Goal: Task Accomplishment & Management: Manage account settings

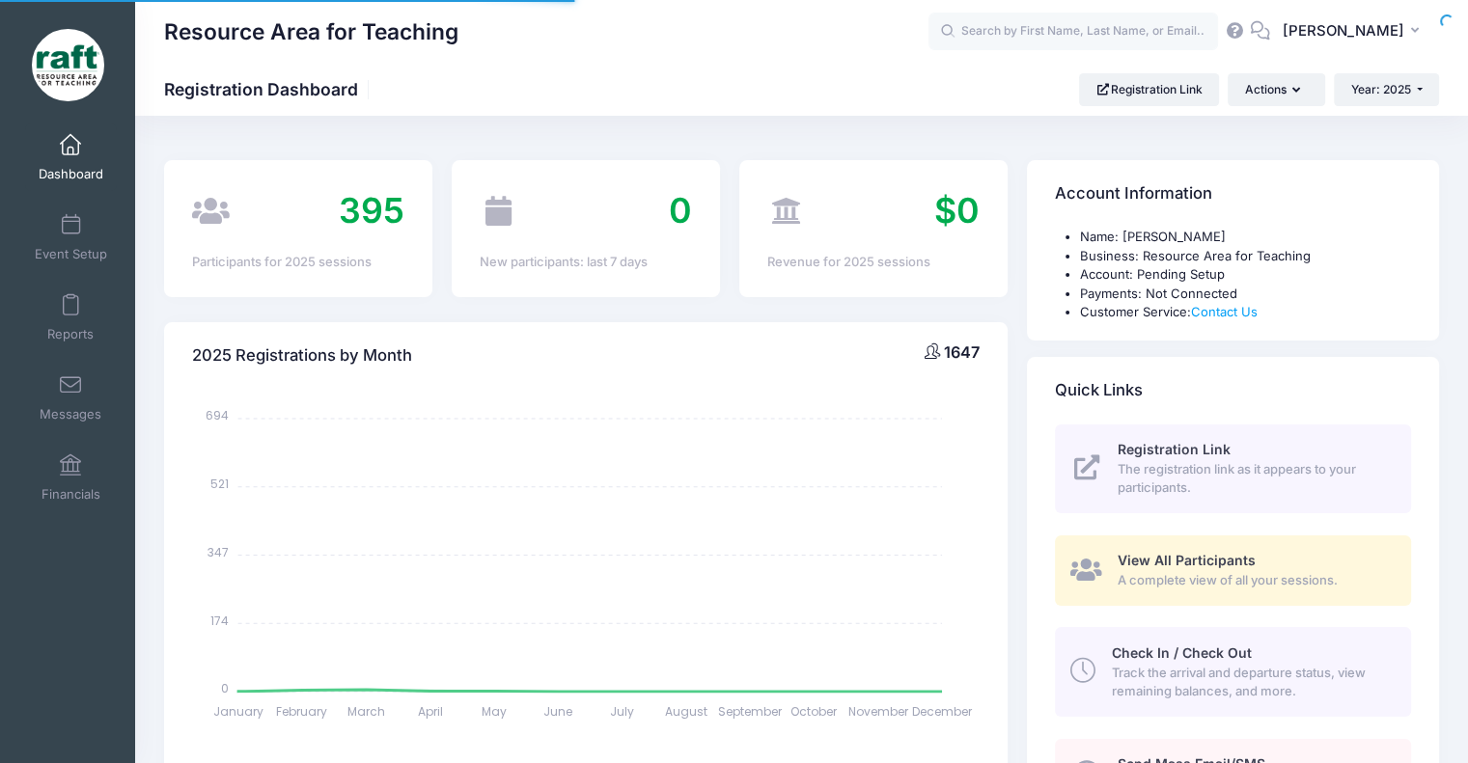
select select
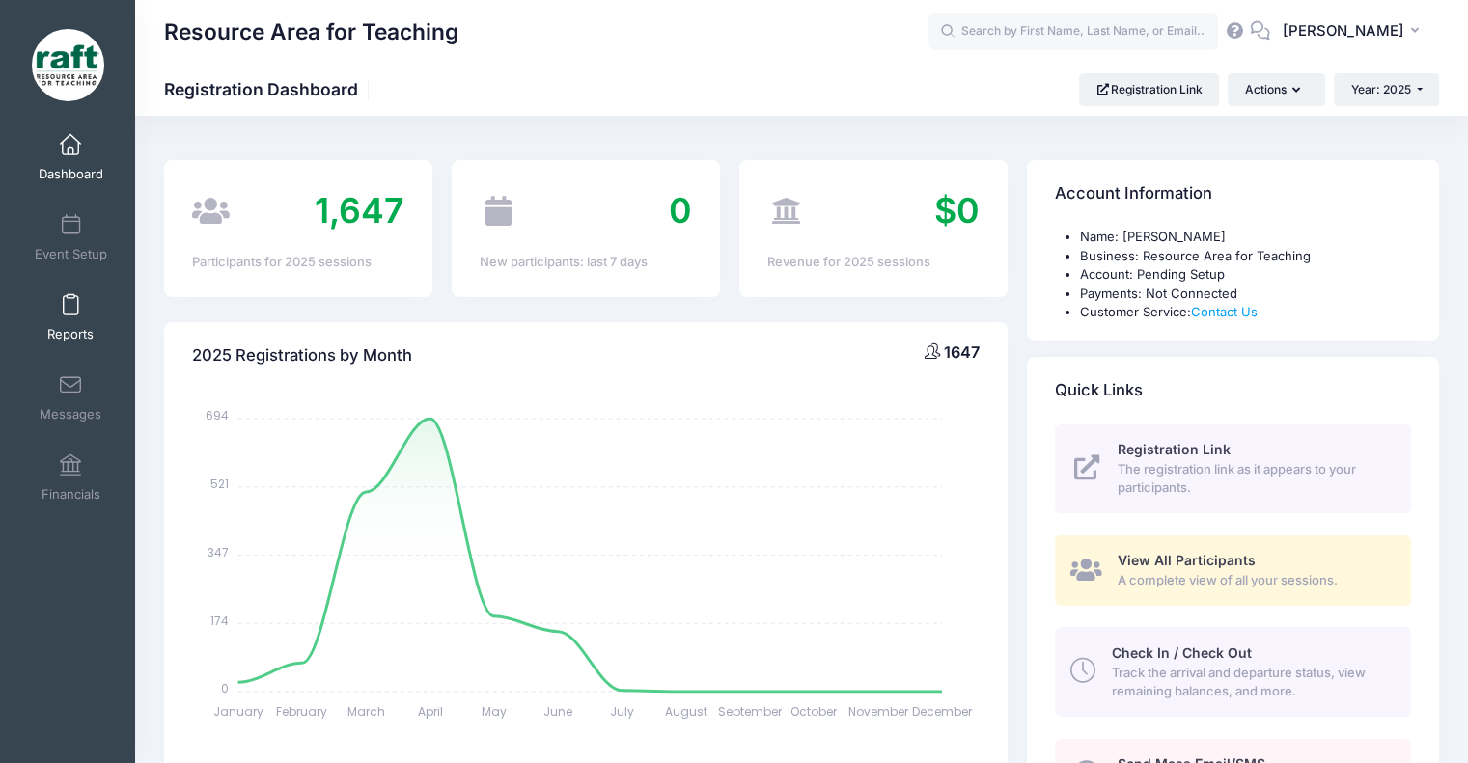
click at [71, 326] on span "Reports" at bounding box center [70, 334] width 46 height 16
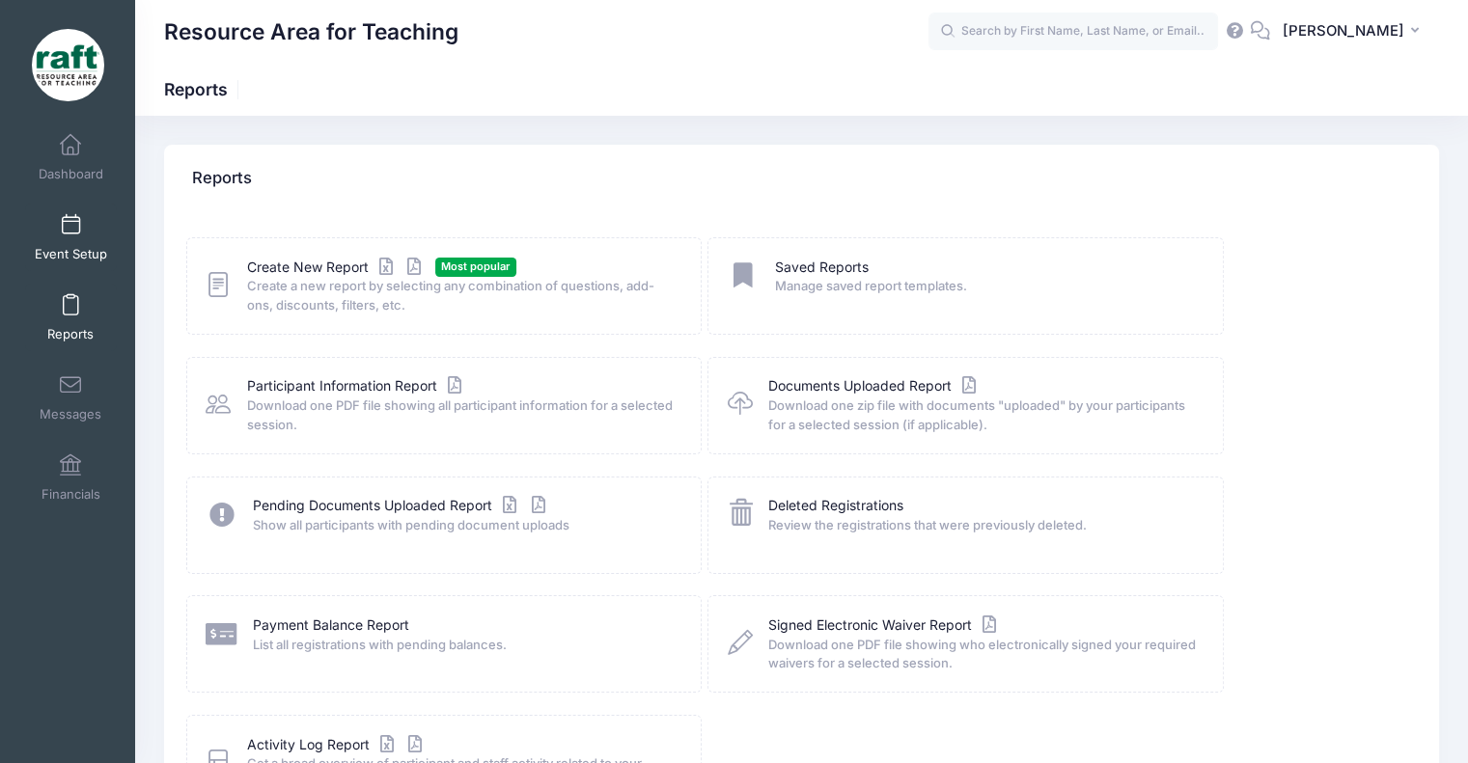
click at [56, 251] on span "Event Setup" at bounding box center [71, 254] width 72 height 16
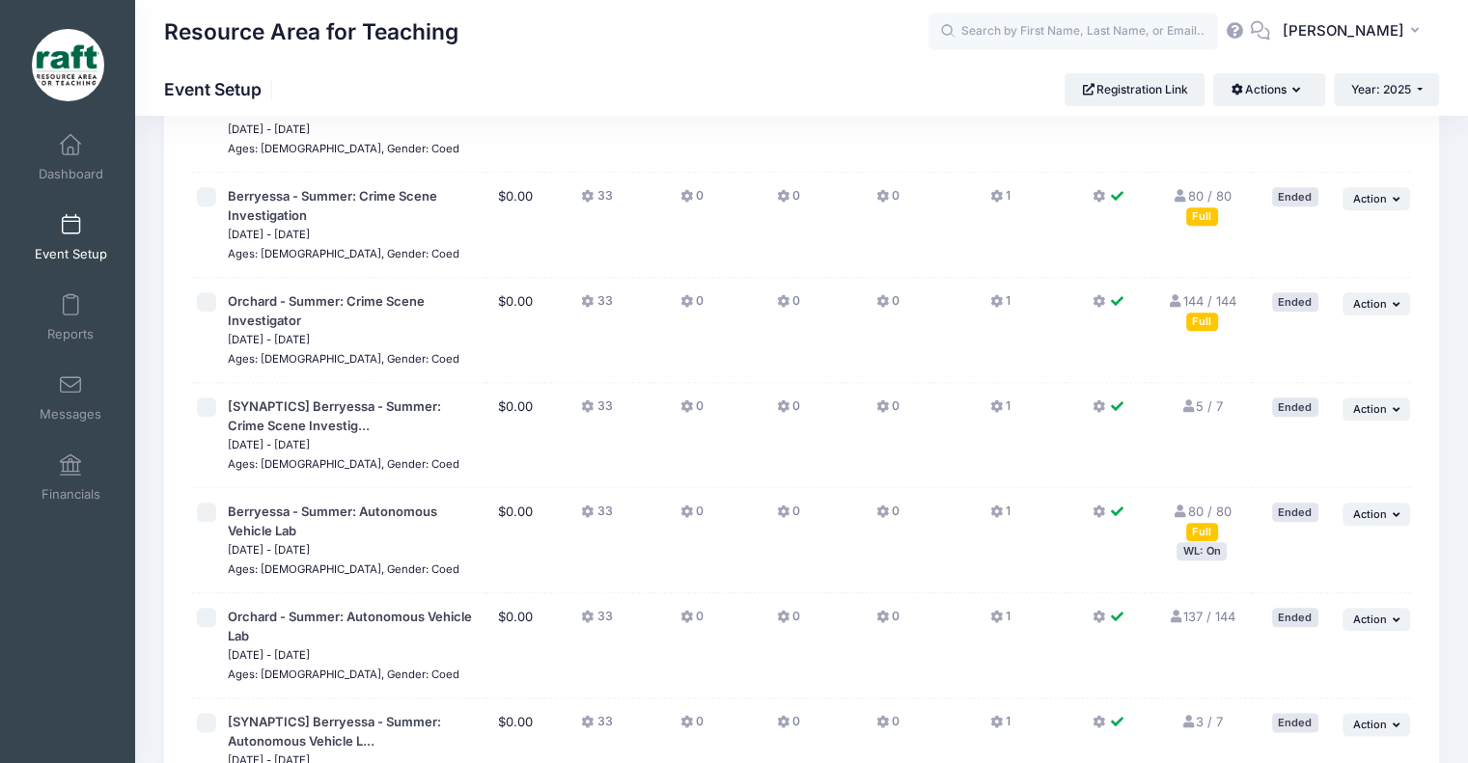
scroll to position [2625, 0]
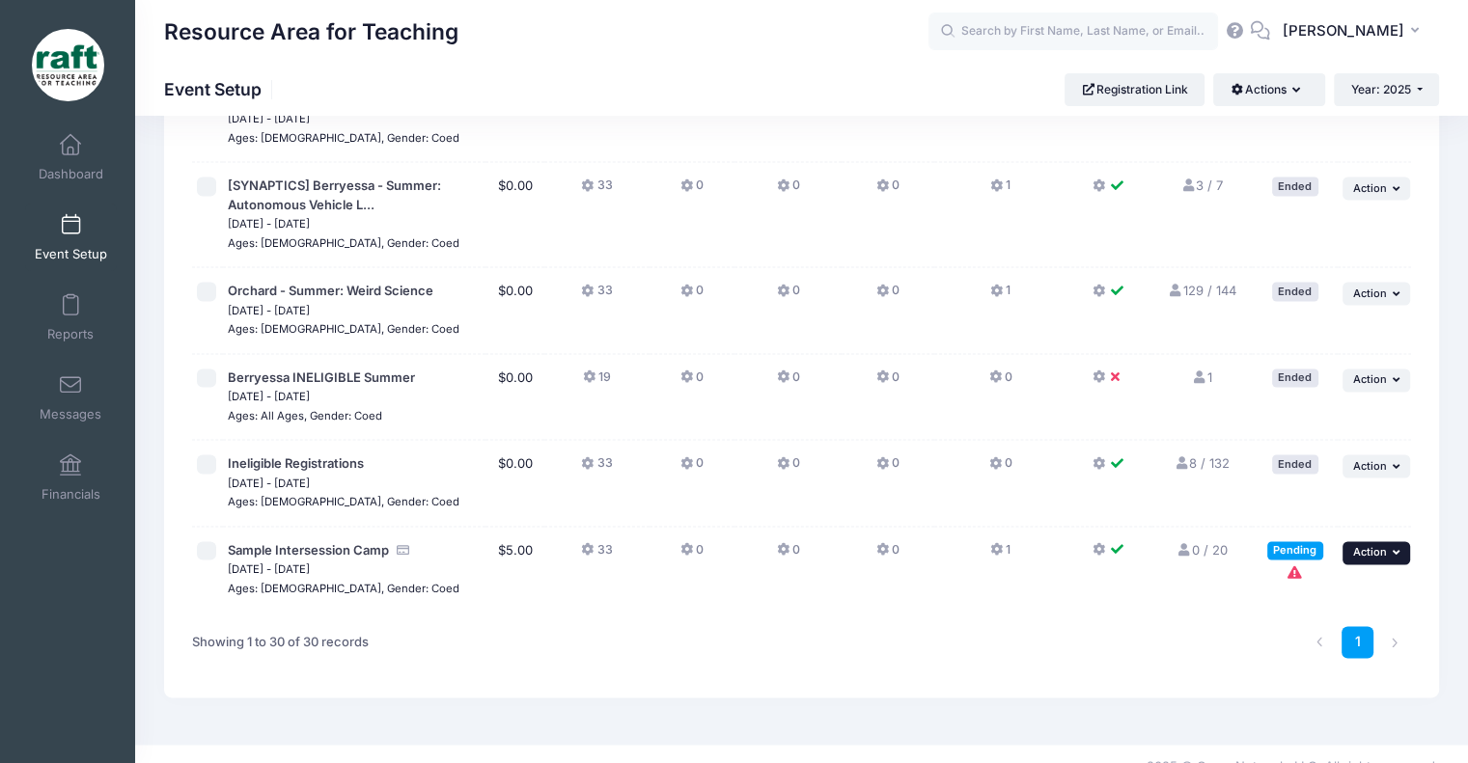
click at [1359, 541] on button "... Action" at bounding box center [1377, 552] width 68 height 23
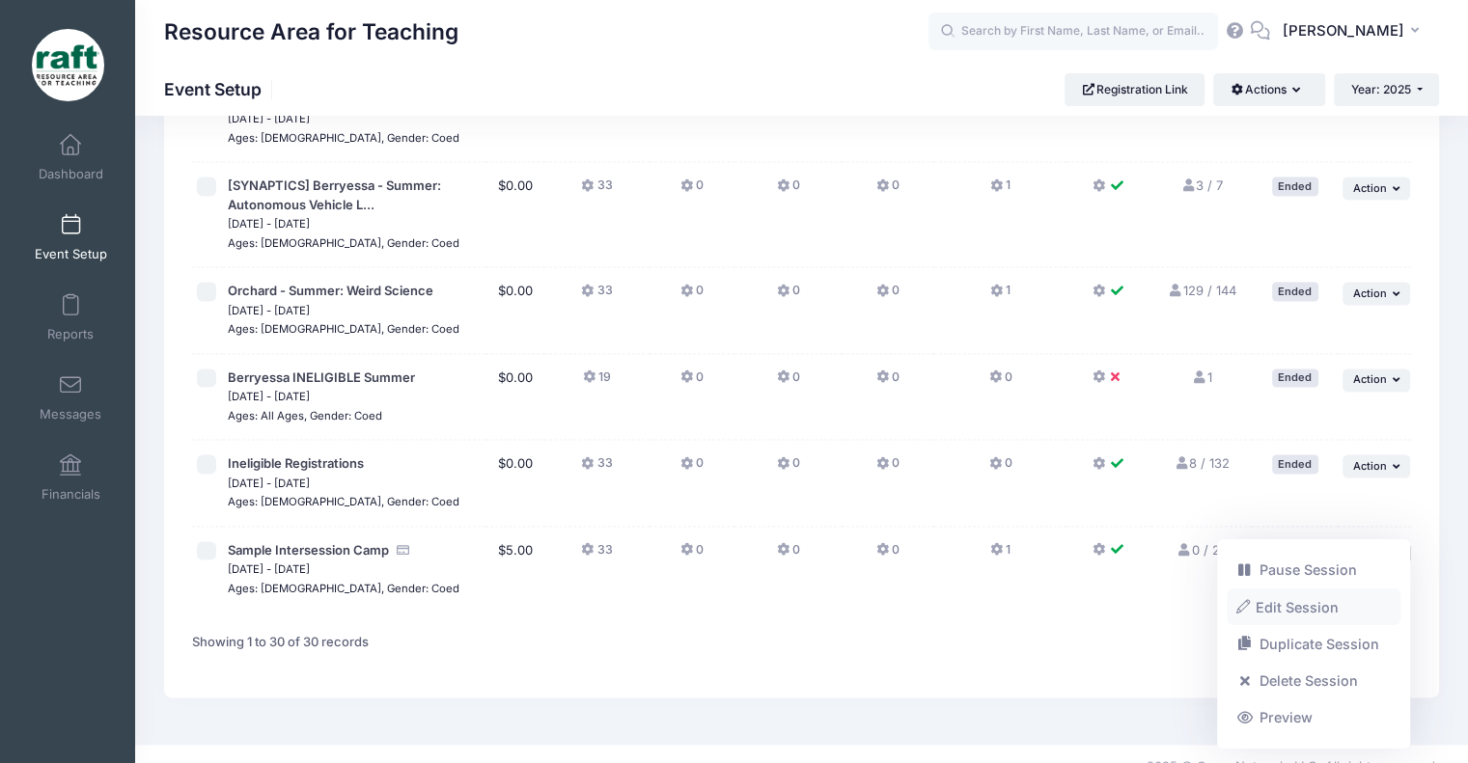
click at [1325, 615] on link "Edit Session" at bounding box center [1314, 607] width 175 height 37
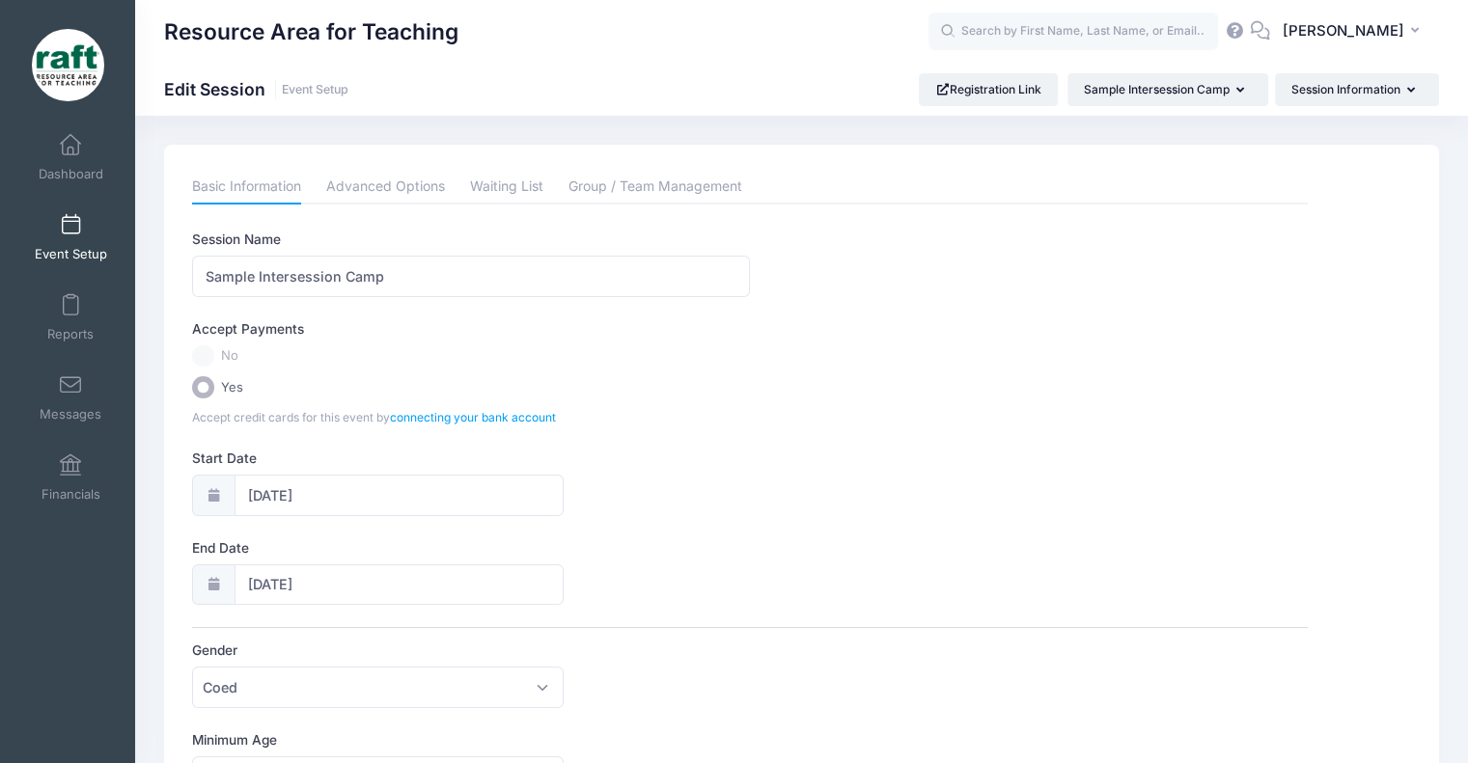
click at [198, 342] on div "Accept Payments" at bounding box center [750, 332] width 1134 height 26
click at [202, 350] on label "No" at bounding box center [750, 357] width 1116 height 22
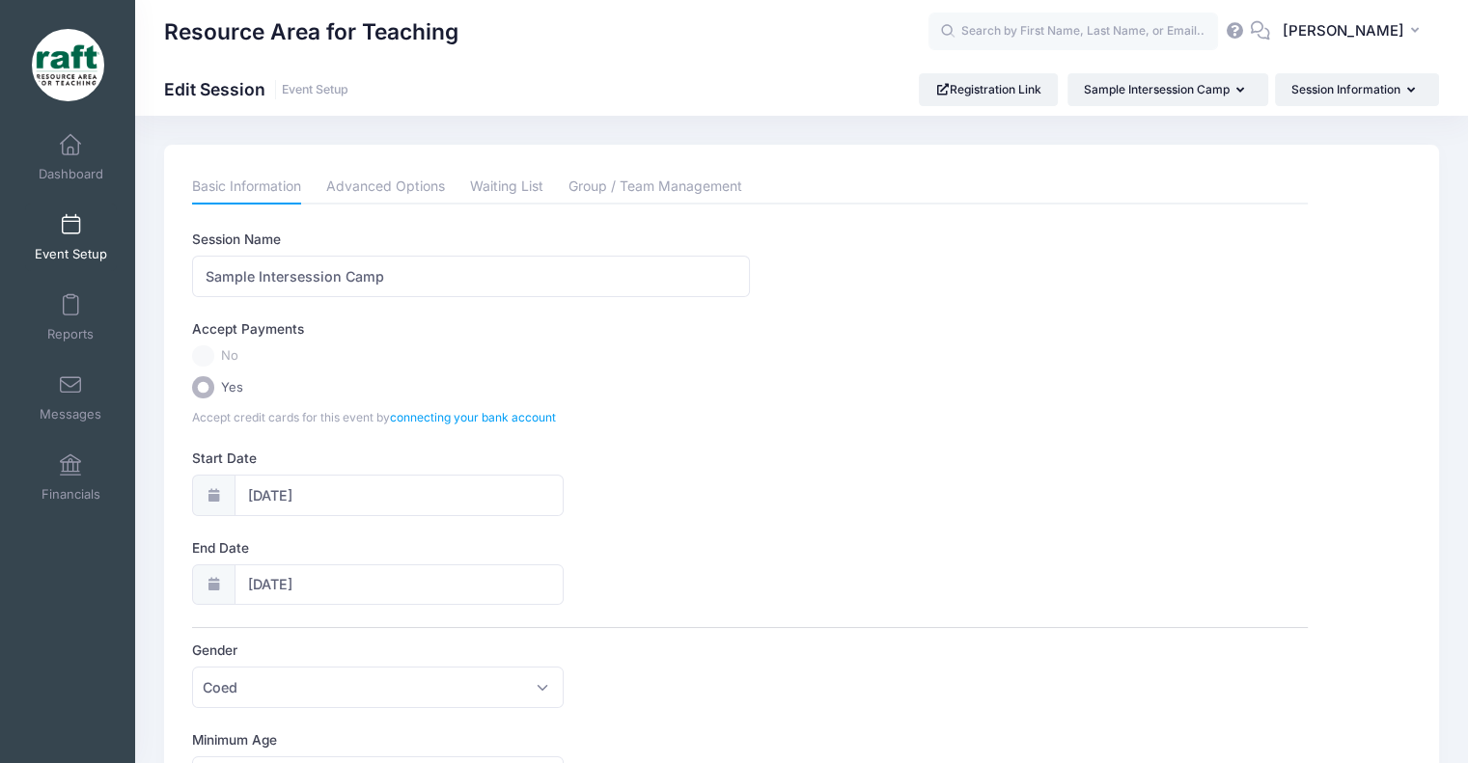
click at [202, 350] on label "No" at bounding box center [750, 357] width 1116 height 22
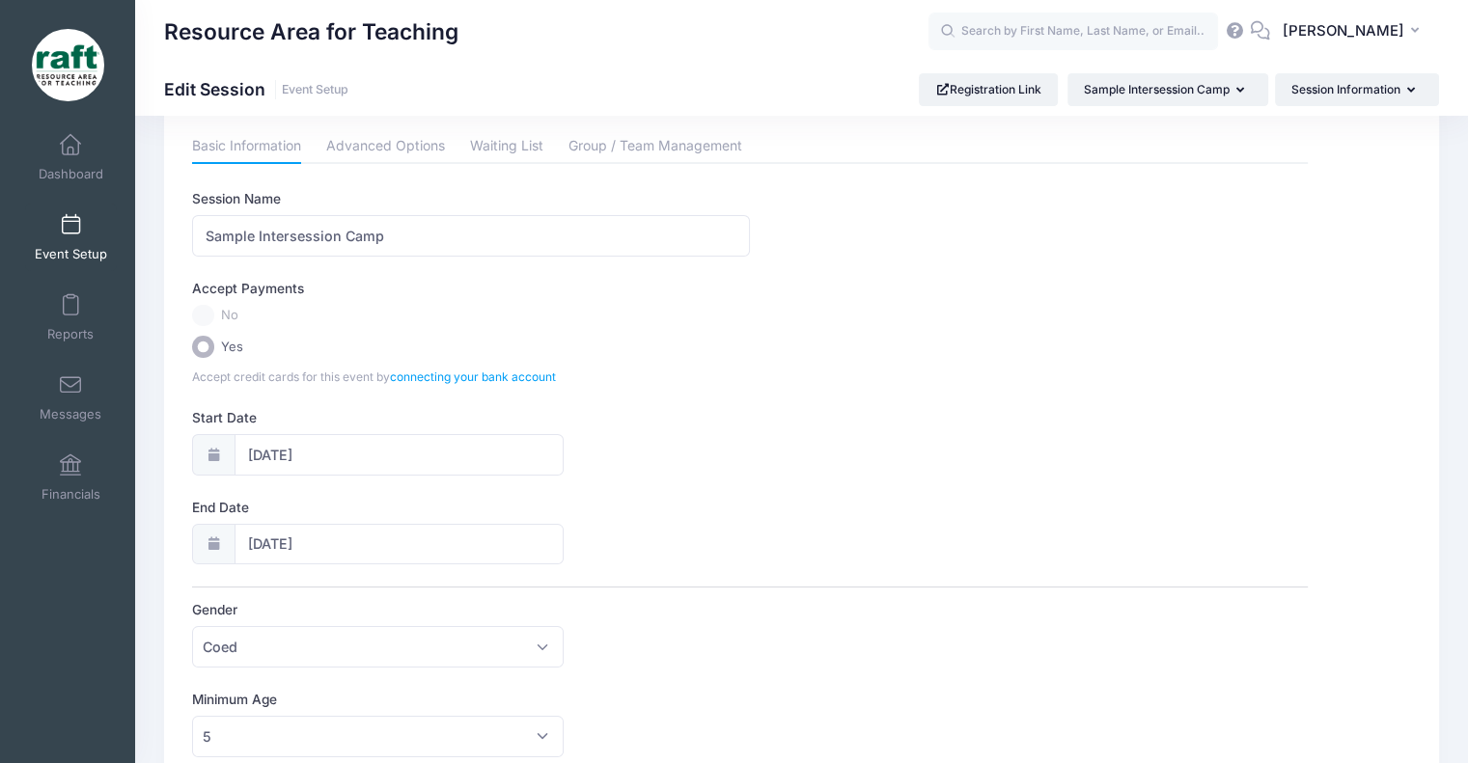
click at [209, 312] on label "No" at bounding box center [750, 316] width 1116 height 22
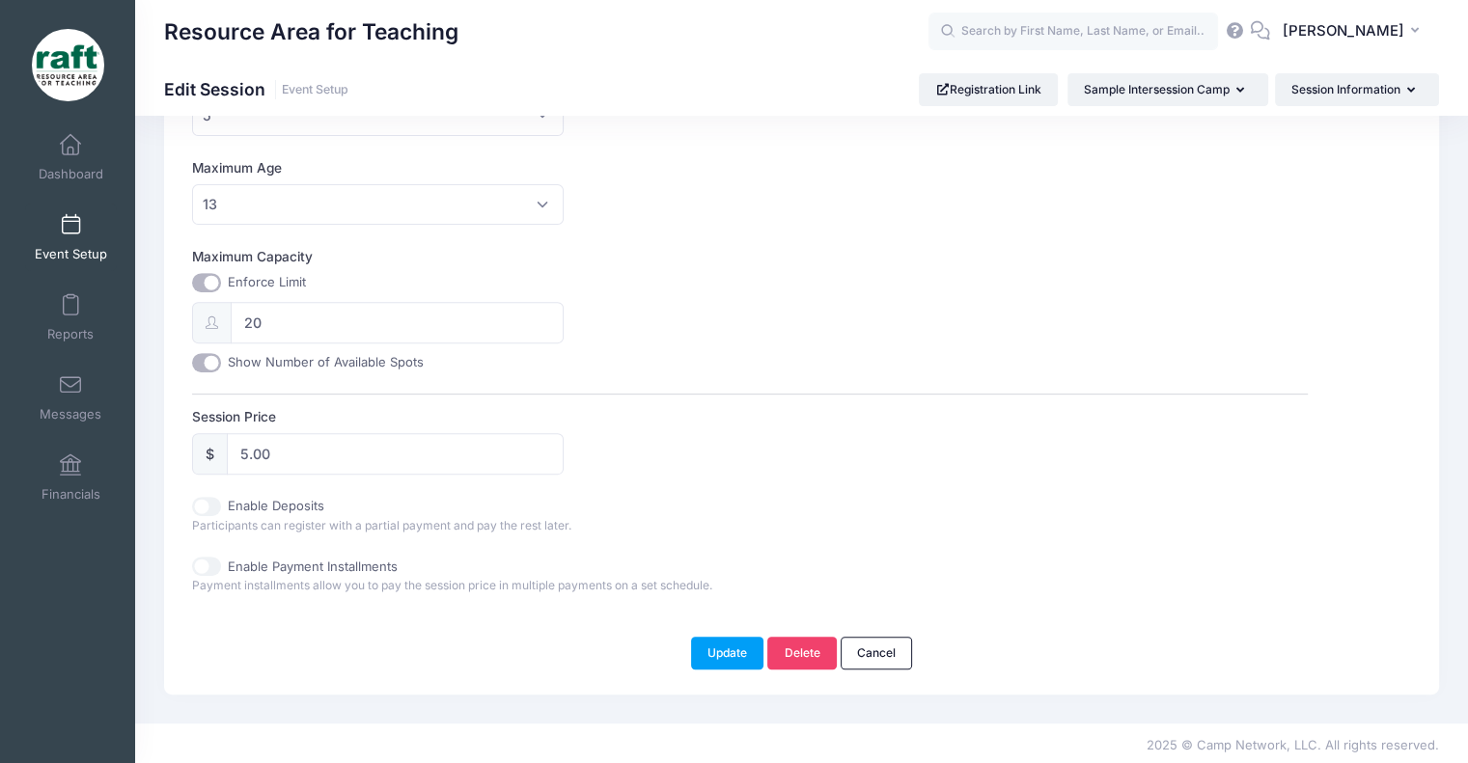
scroll to position [0, 0]
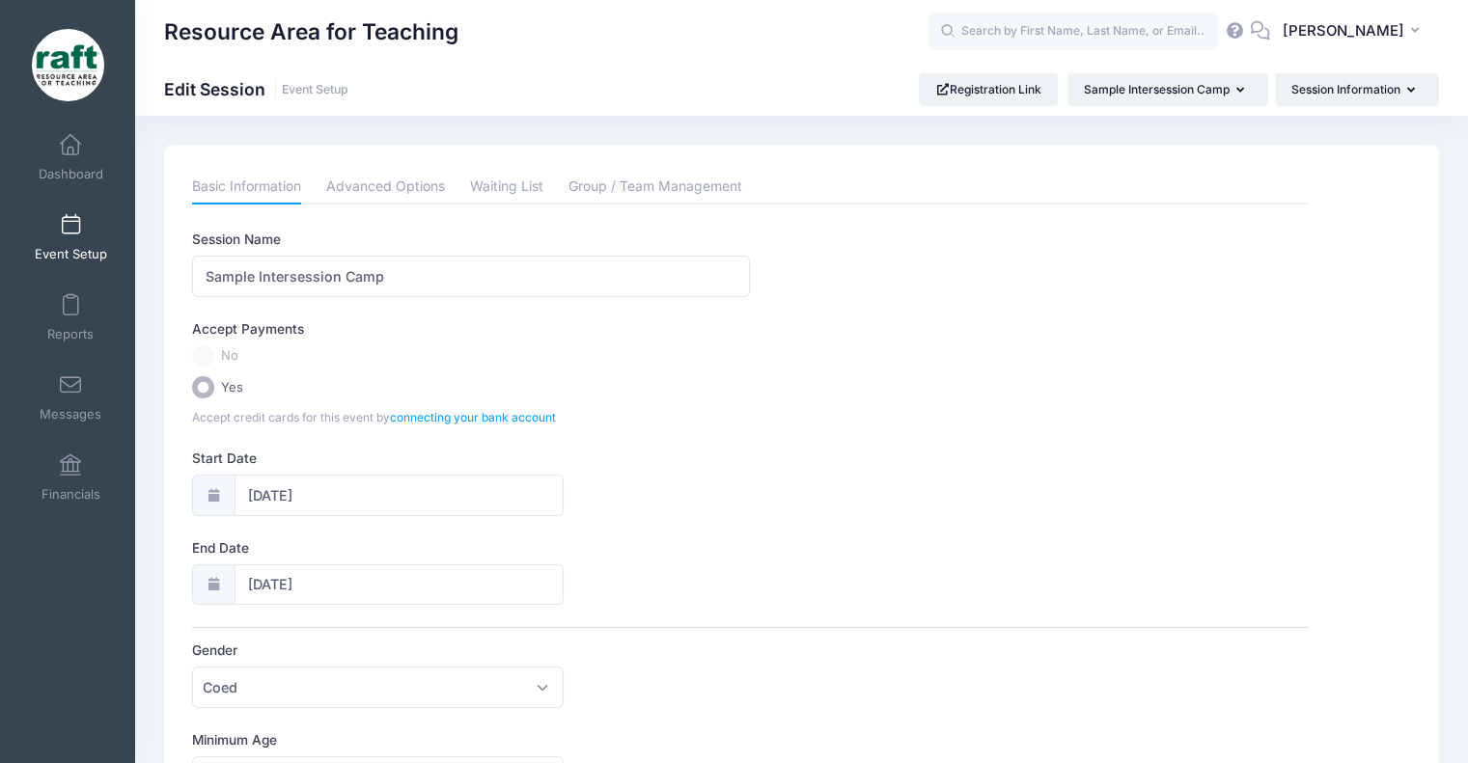
click at [71, 257] on span "Event Setup" at bounding box center [71, 254] width 72 height 16
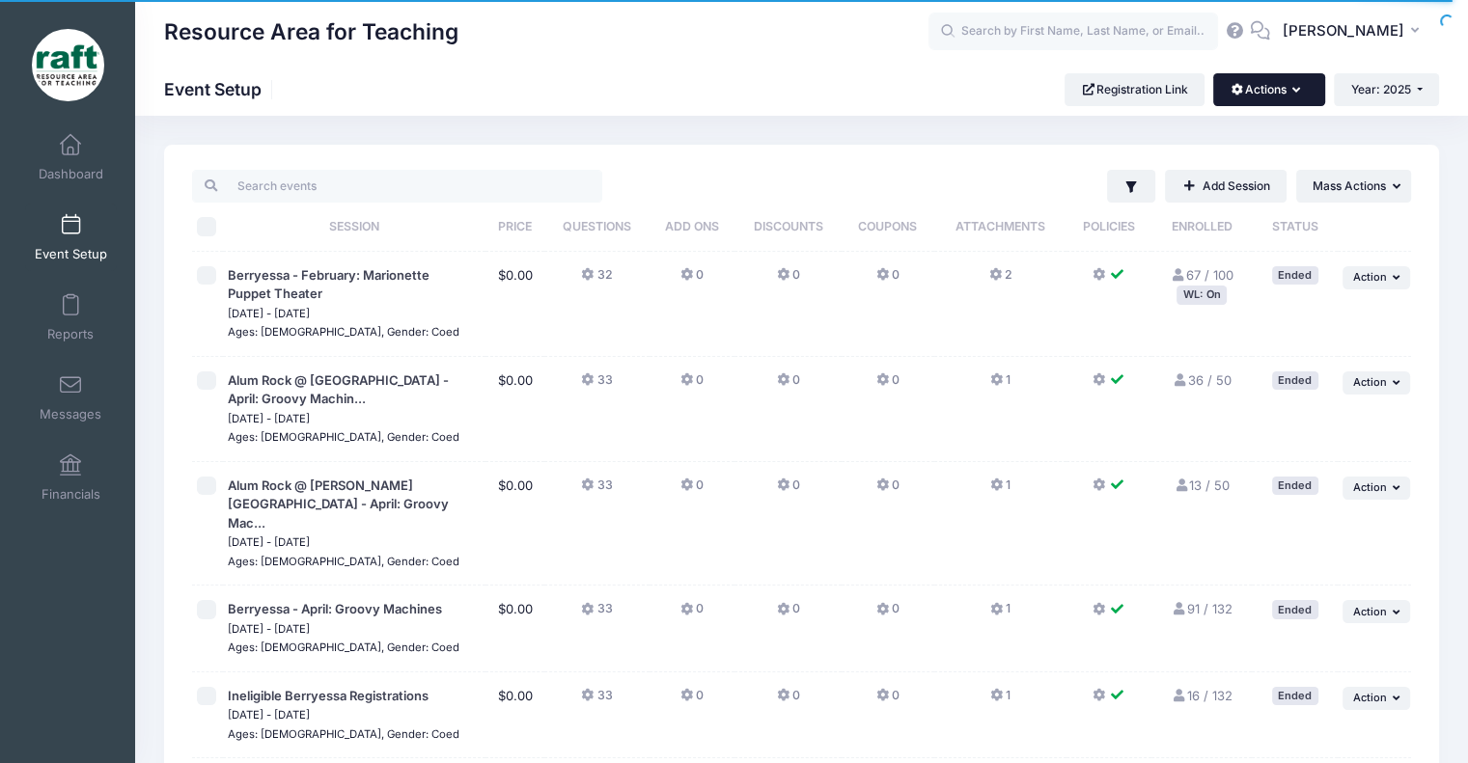
click at [1236, 96] on button "Actions" at bounding box center [1268, 89] width 111 height 33
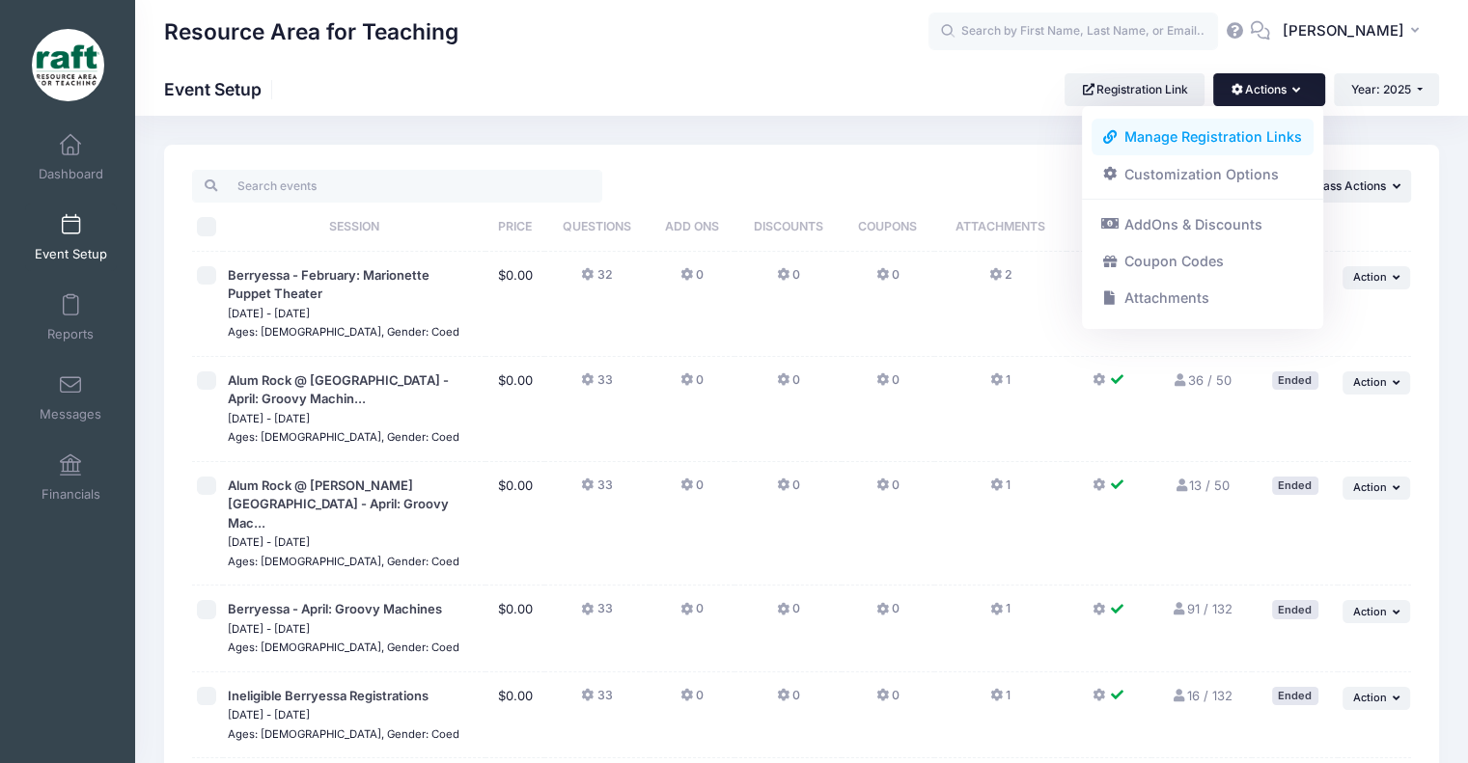
click at [1247, 152] on link "Manage Registration Links" at bounding box center [1203, 137] width 223 height 37
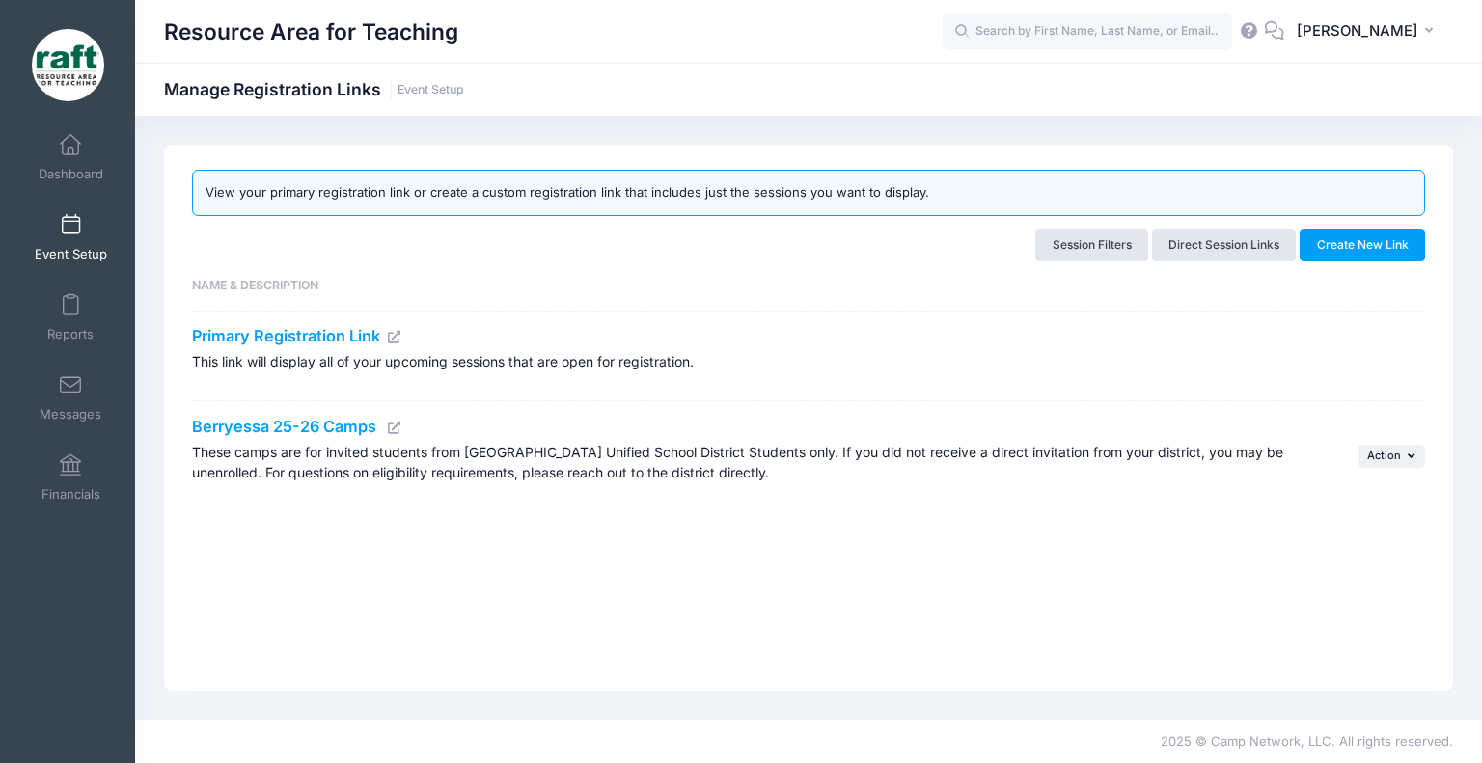
click at [51, 242] on link "Event Setup" at bounding box center [71, 238] width 92 height 68
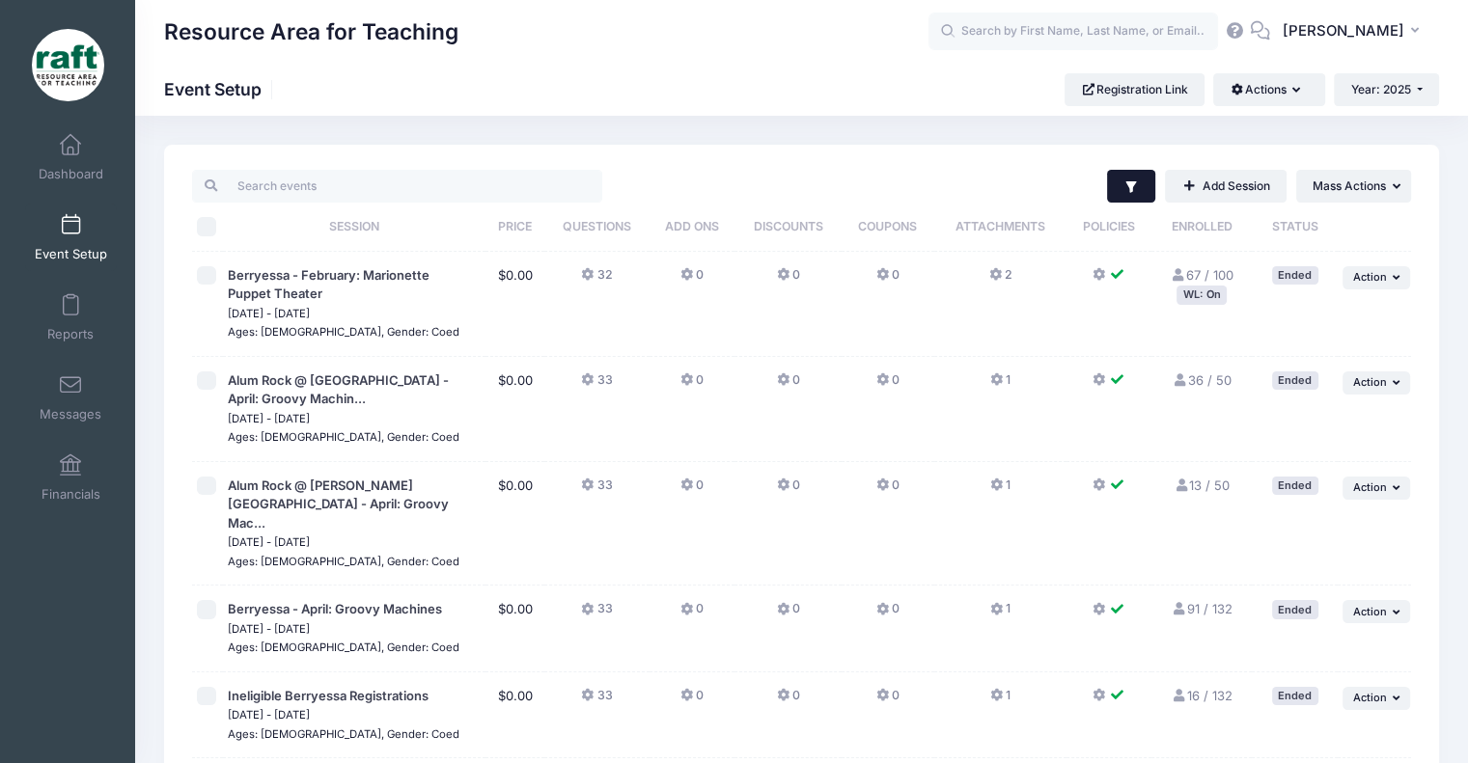
click at [1124, 188] on icon "button" at bounding box center [1130, 187] width 15 height 15
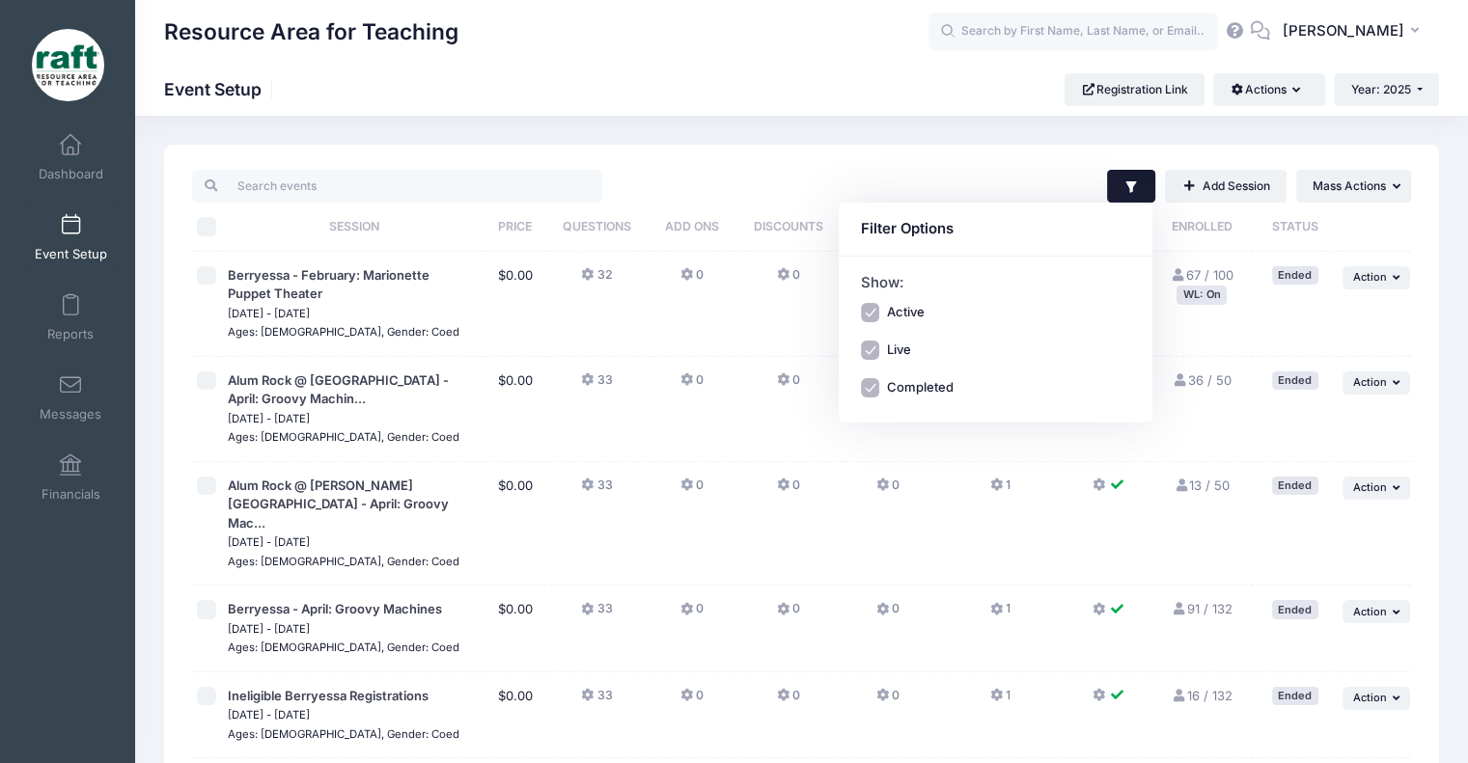
click at [864, 382] on input "Completed" at bounding box center [870, 387] width 19 height 19
checkbox input "false"
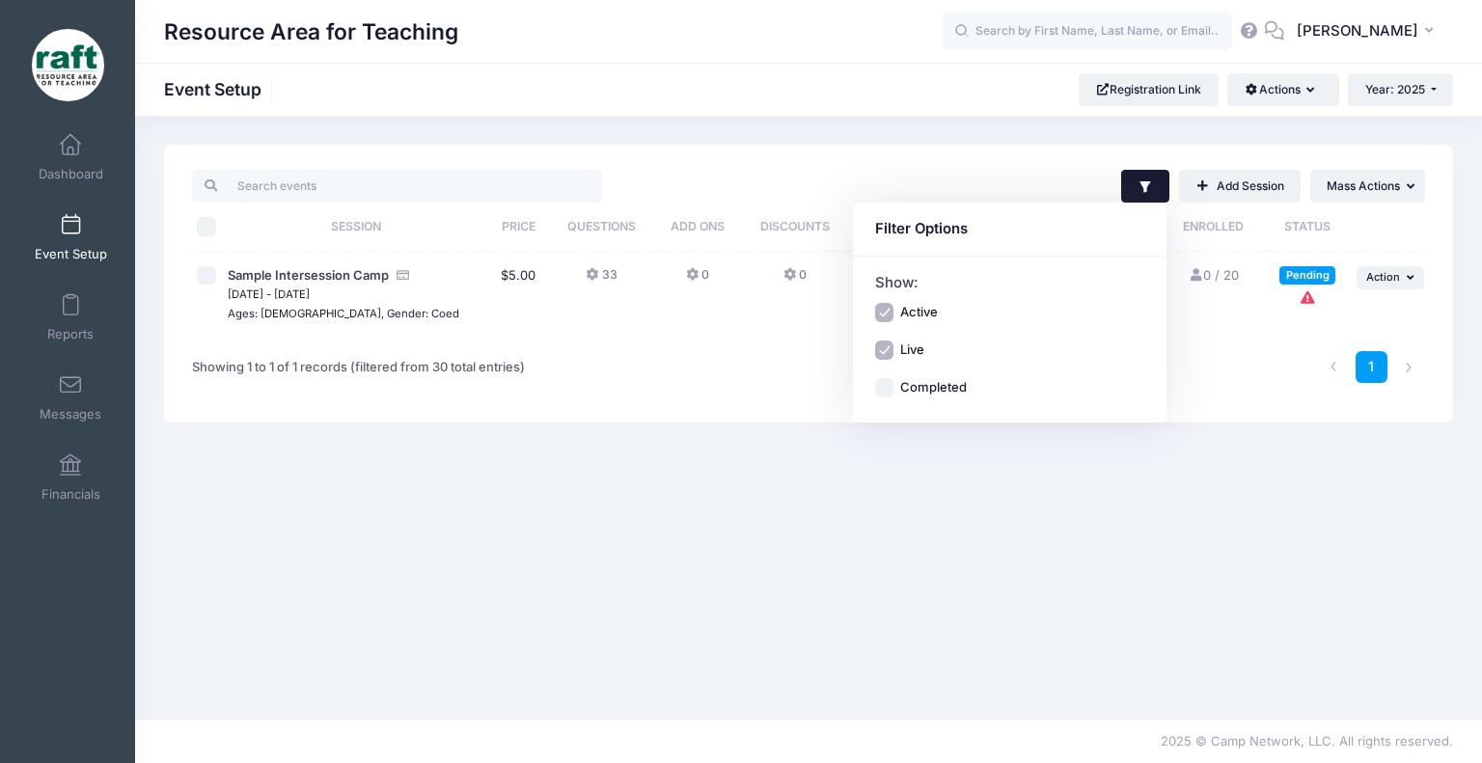
click at [512, 383] on div "Showing 1 to 1 of 1 records (filtered from 30 total entries)" at bounding box center [358, 368] width 333 height 44
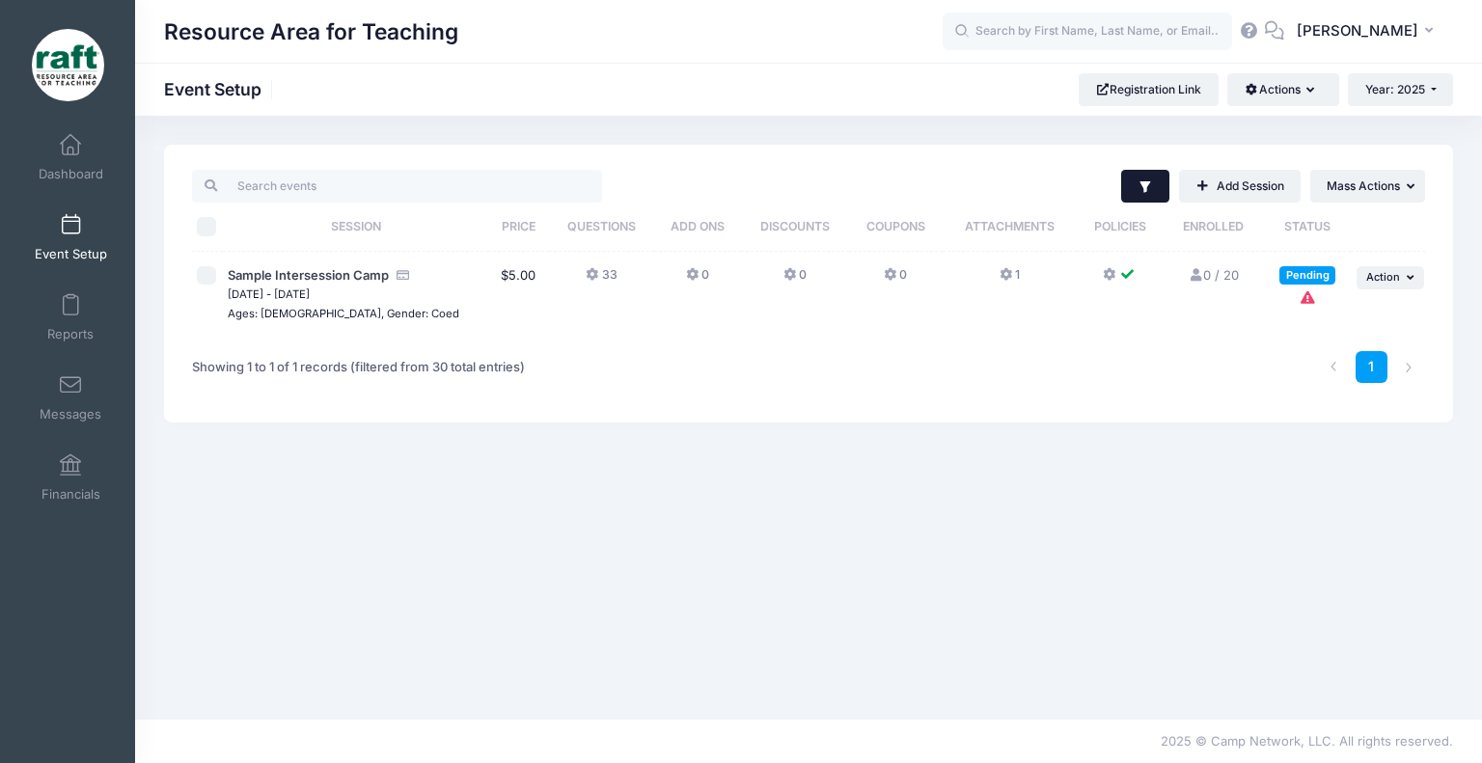
click at [1140, 170] on button "Filter" at bounding box center [1146, 186] width 49 height 33
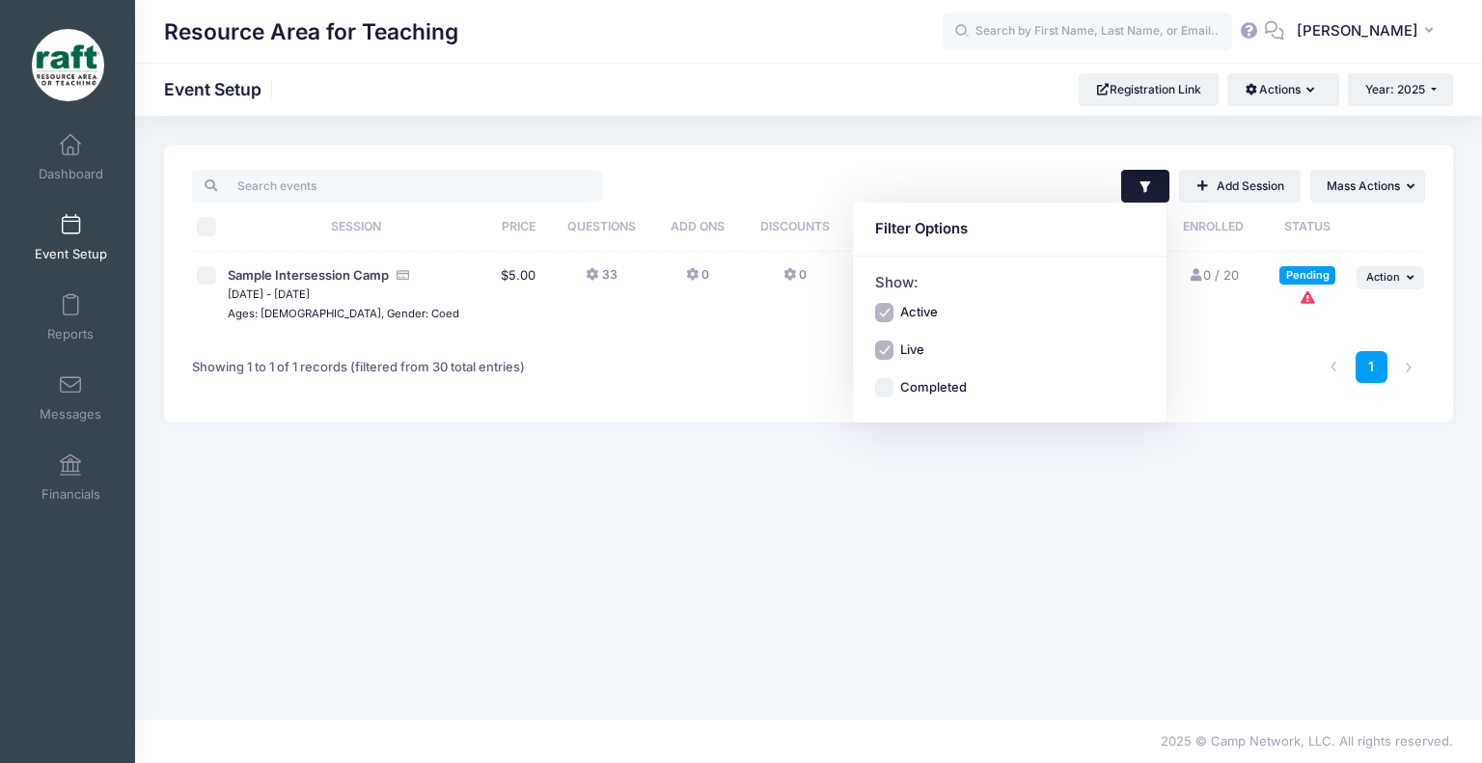
click at [1142, 187] on icon "button" at bounding box center [1145, 187] width 11 height 12
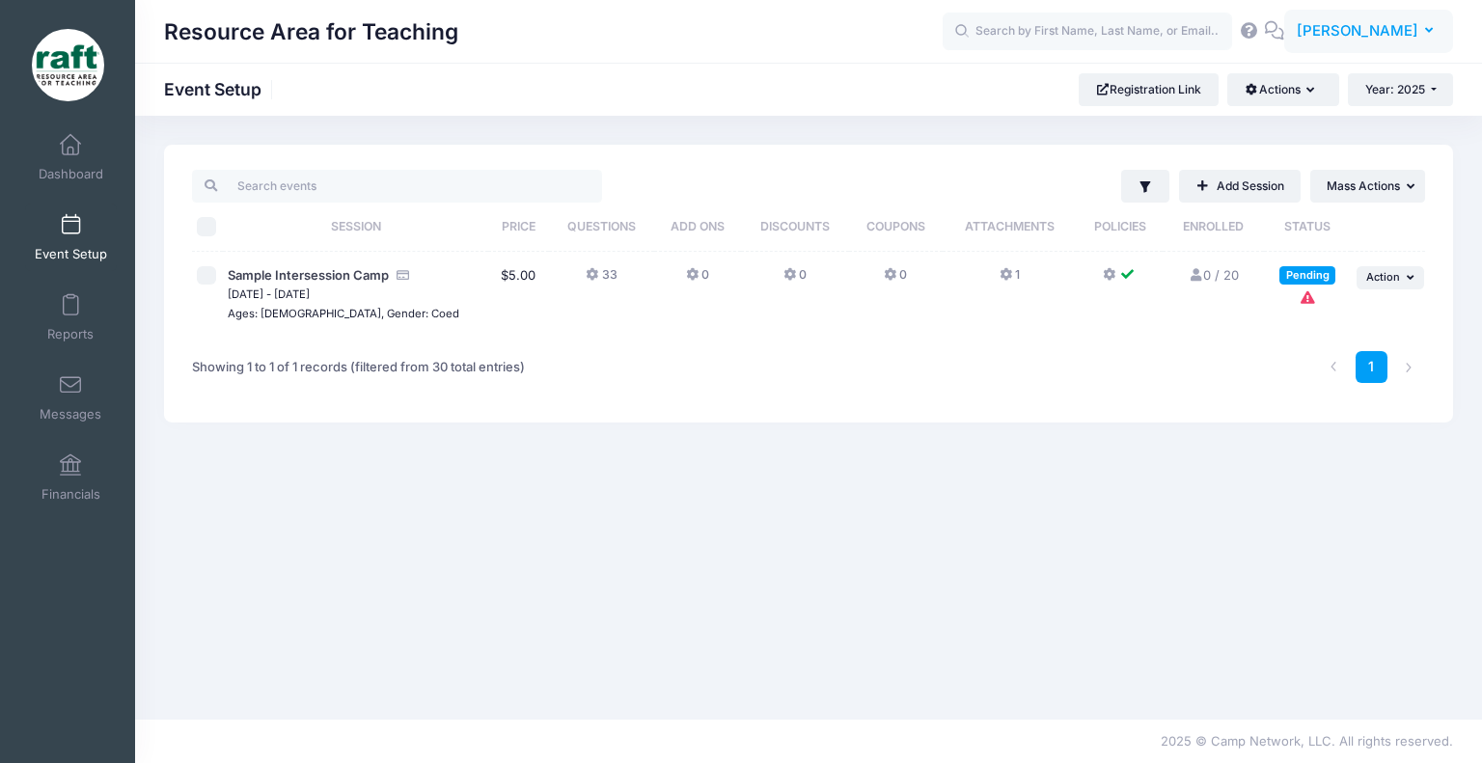
click at [1341, 30] on span "[PERSON_NAME]" at bounding box center [1358, 30] width 122 height 21
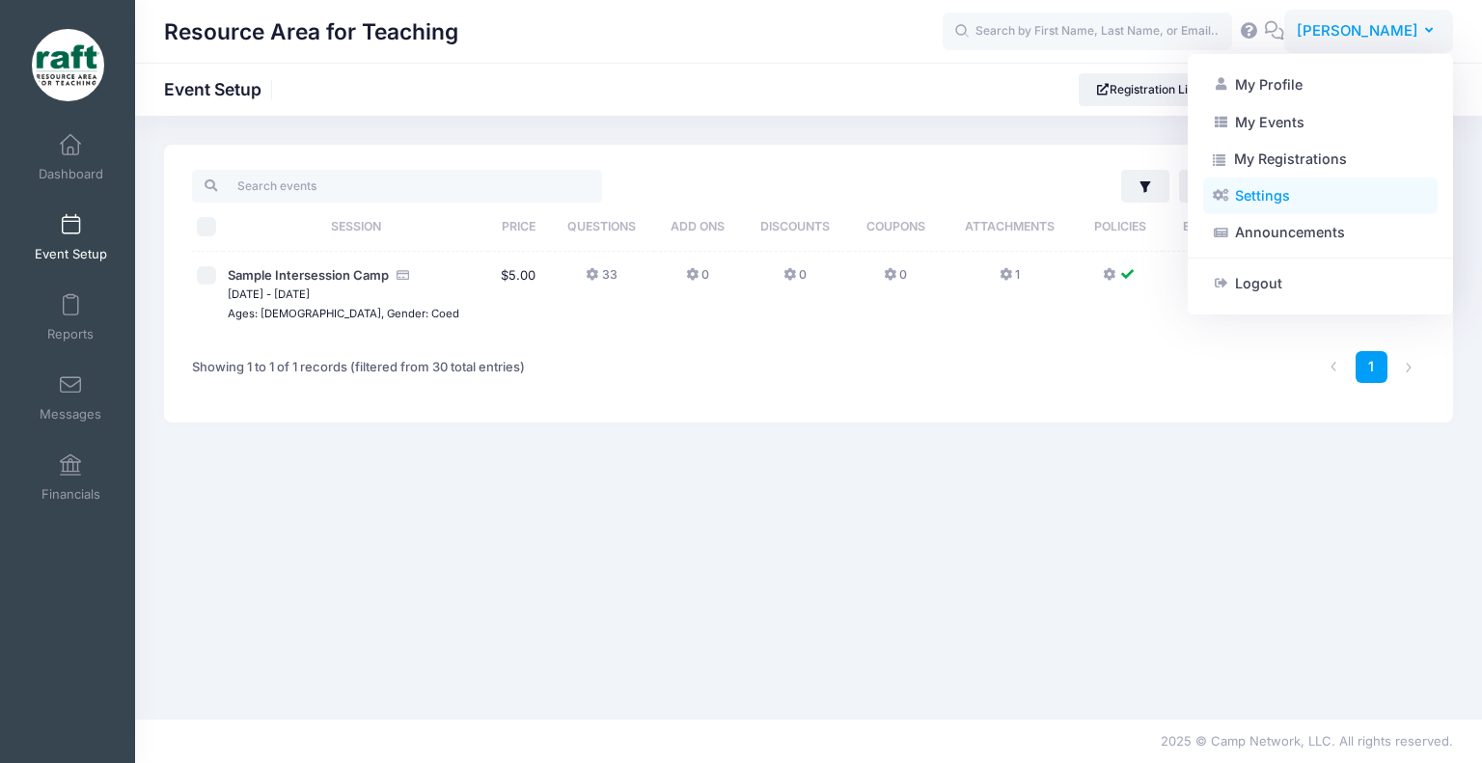
click at [1252, 189] on link "Settings" at bounding box center [1321, 196] width 235 height 37
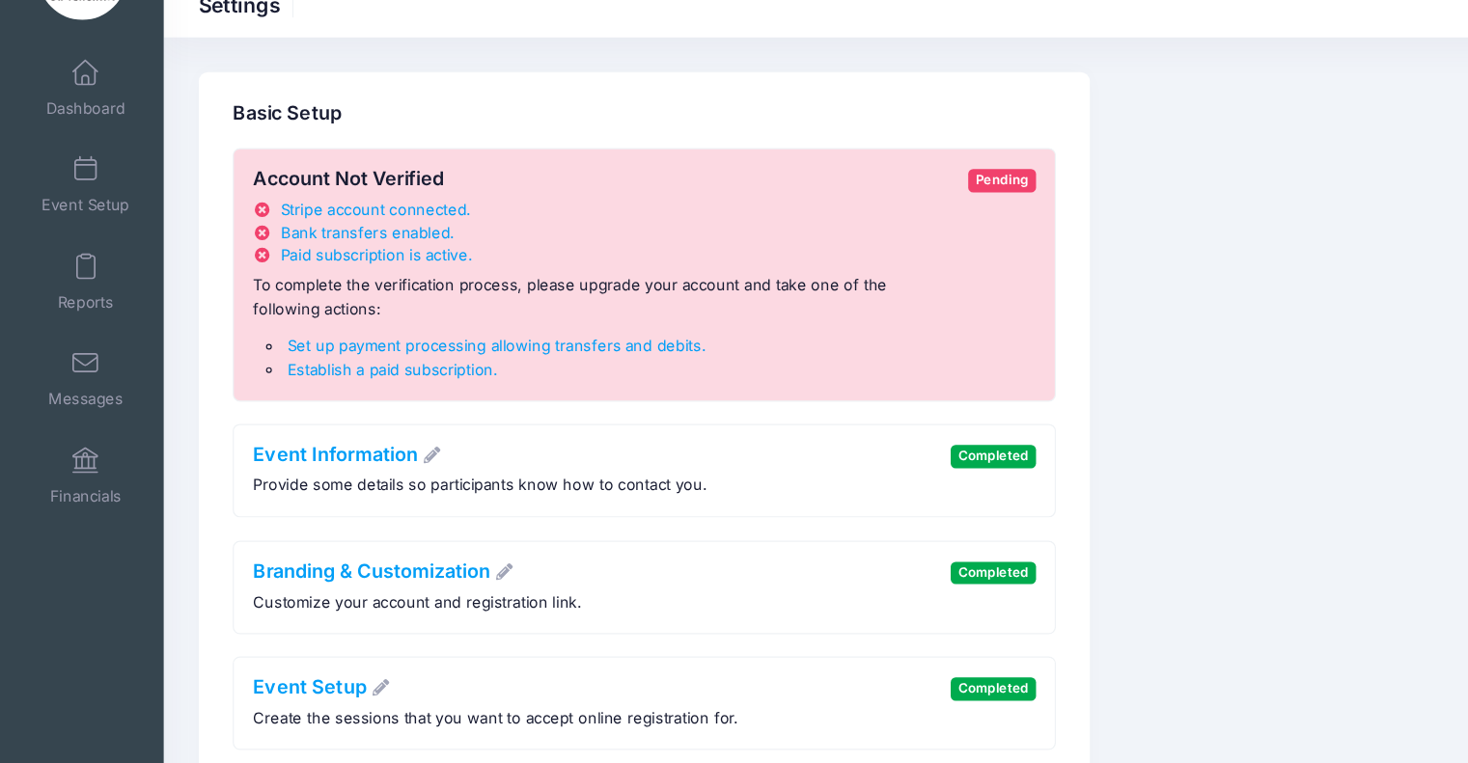
click at [350, 398] on li "Establish a paid subscription ." at bounding box center [513, 390] width 556 height 19
click at [345, 394] on span "Establish a paid subscription" at bounding box center [322, 389] width 170 height 15
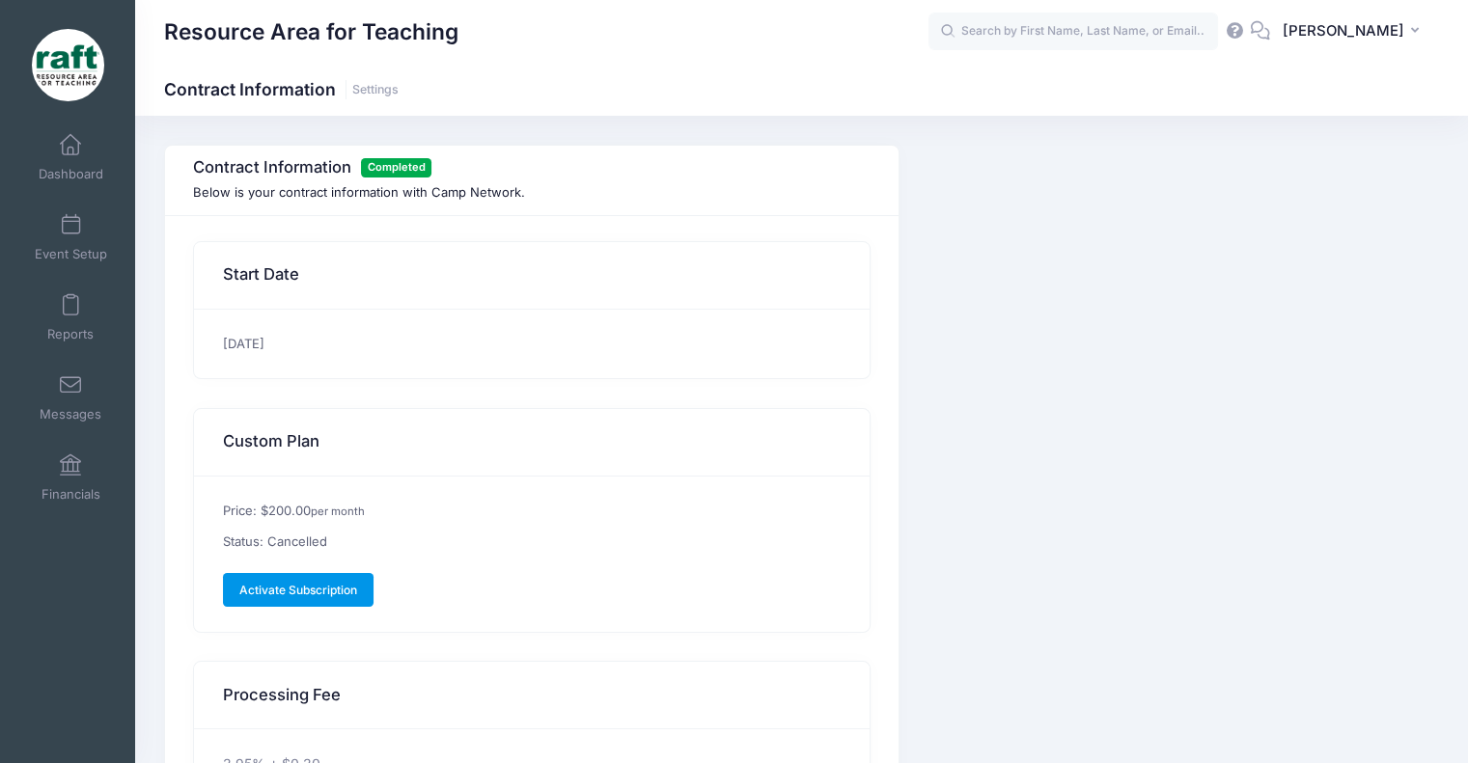
click at [301, 580] on link "Activate Subscription" at bounding box center [299, 589] width 152 height 33
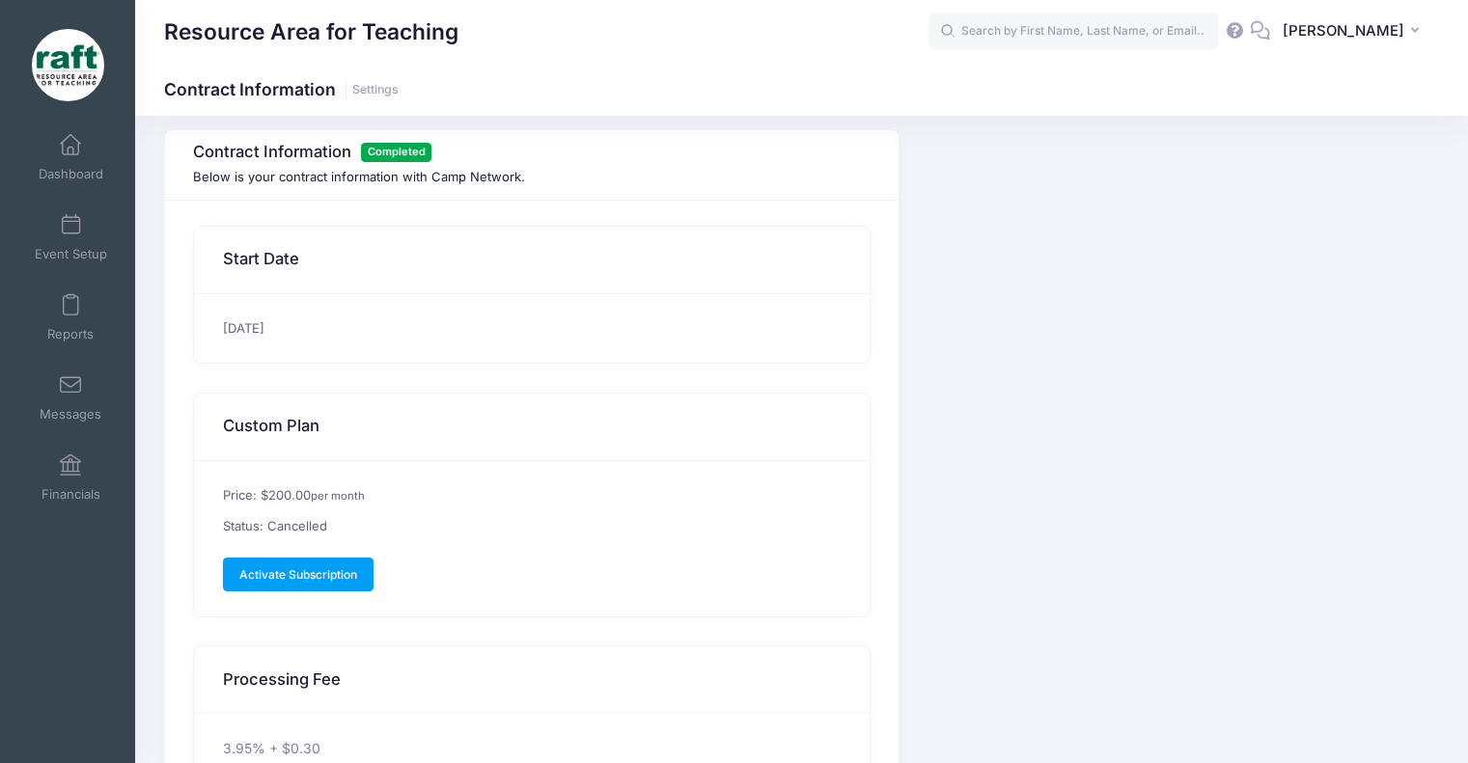
scroll to position [17, 0]
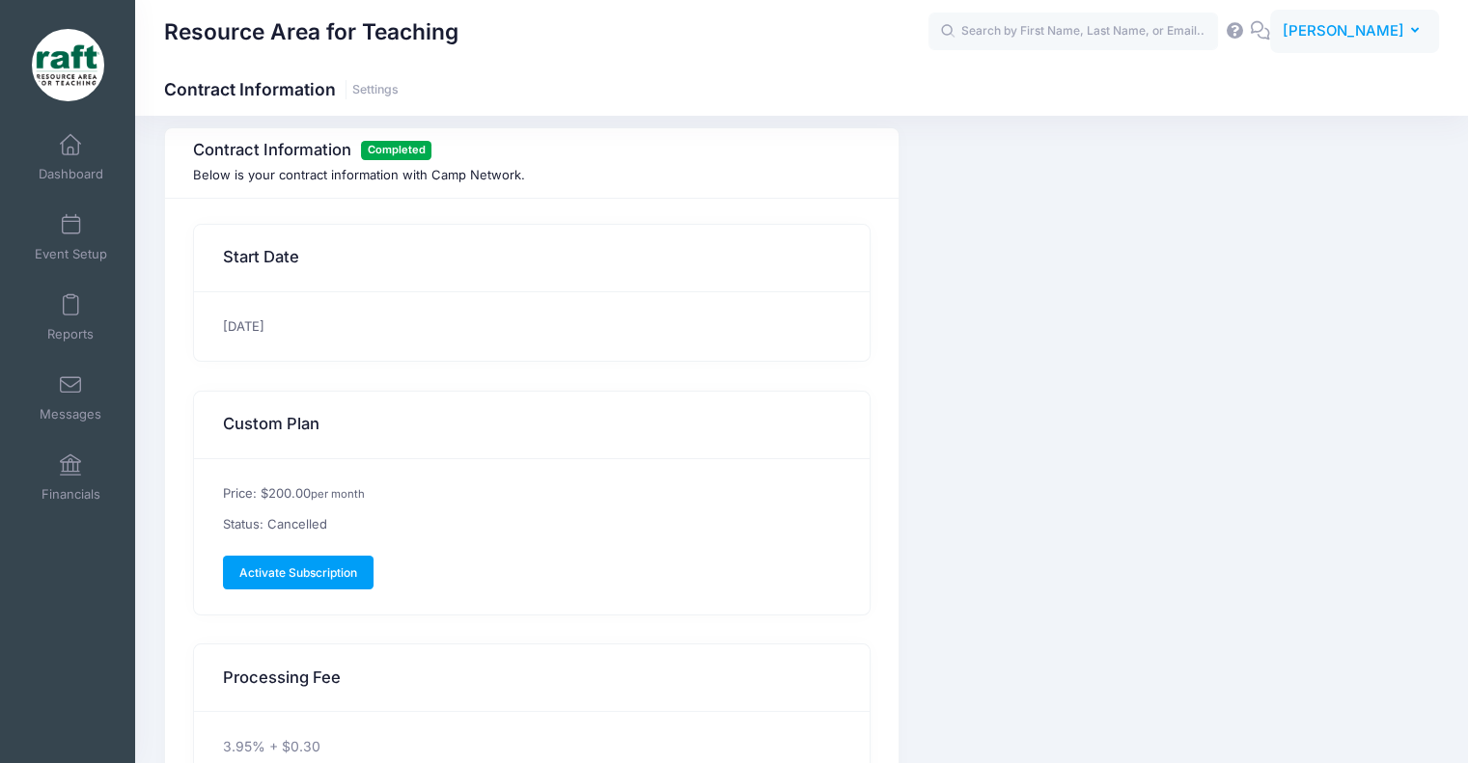
click at [1340, 45] on button "AQ [PERSON_NAME]" at bounding box center [1354, 32] width 169 height 44
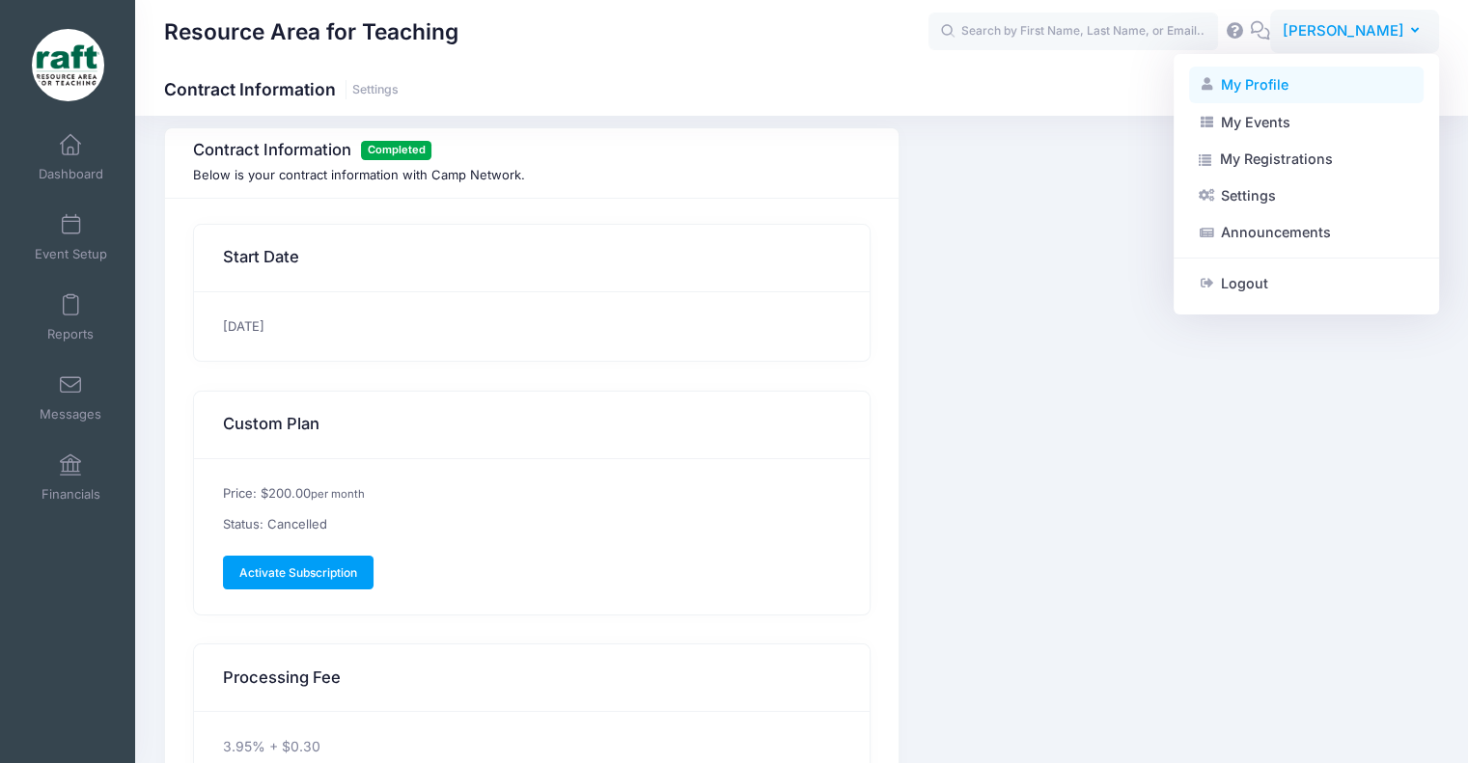
click at [1271, 92] on link "My Profile" at bounding box center [1306, 85] width 235 height 37
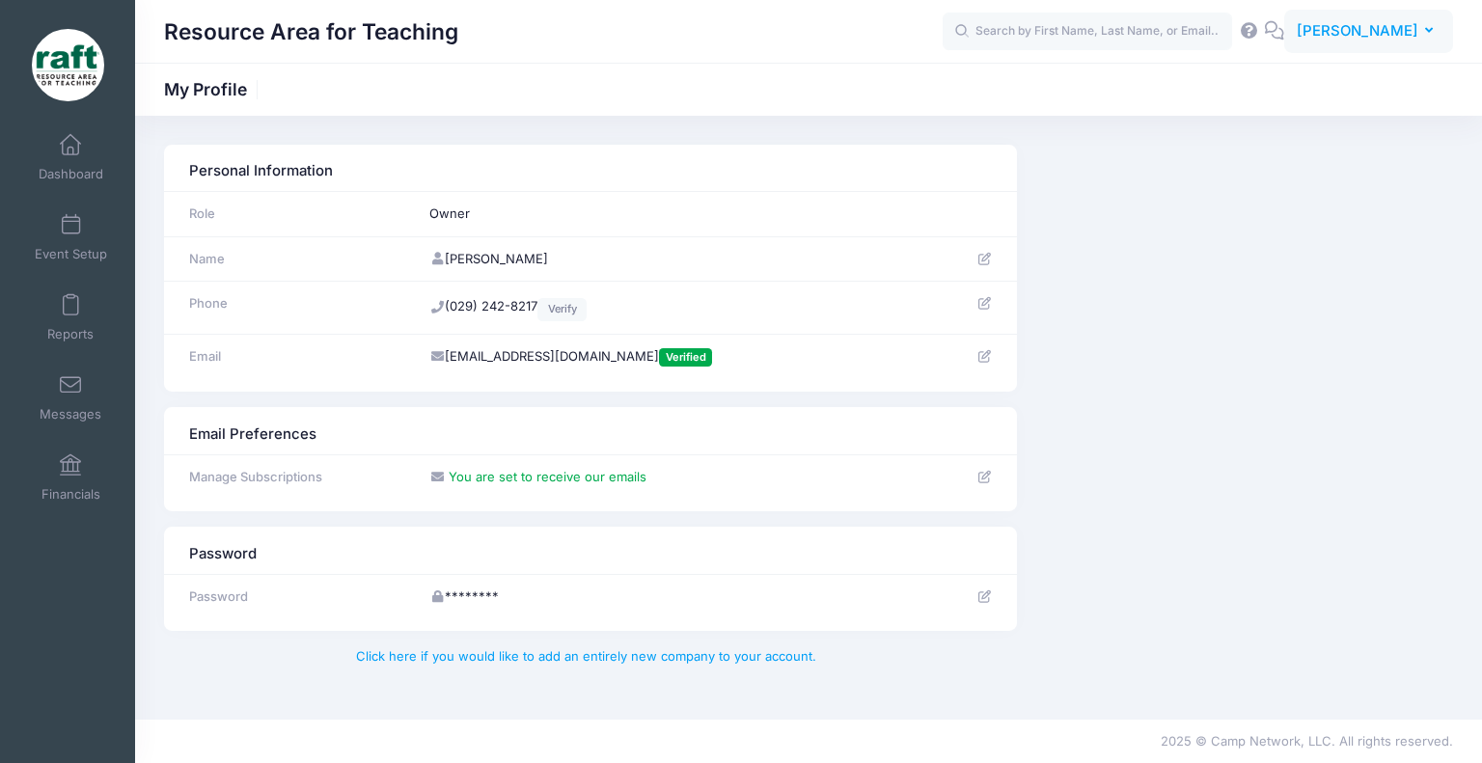
click at [1379, 48] on button "AQ Ayzha Quidit" at bounding box center [1369, 32] width 169 height 44
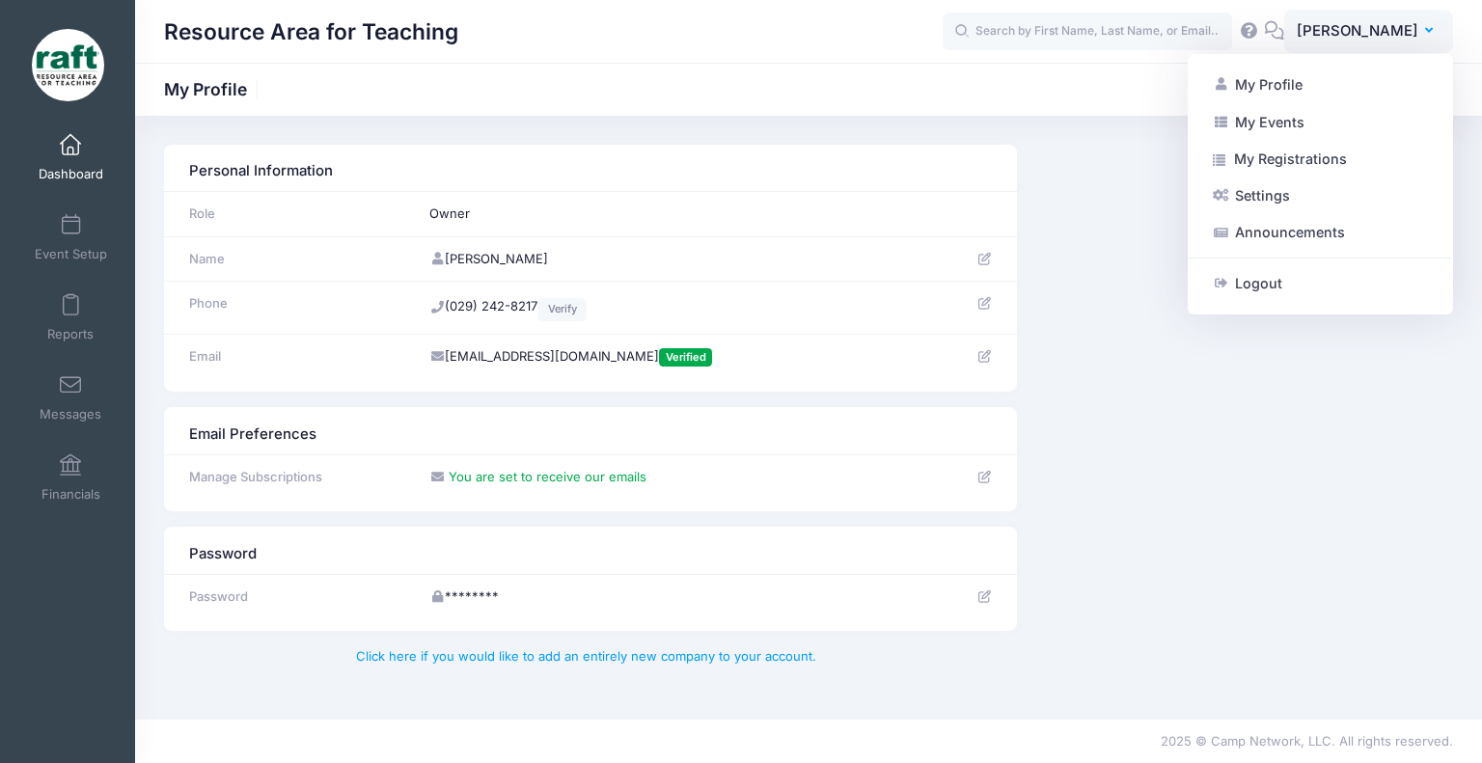
click at [62, 158] on link "Dashboard" at bounding box center [71, 158] width 92 height 68
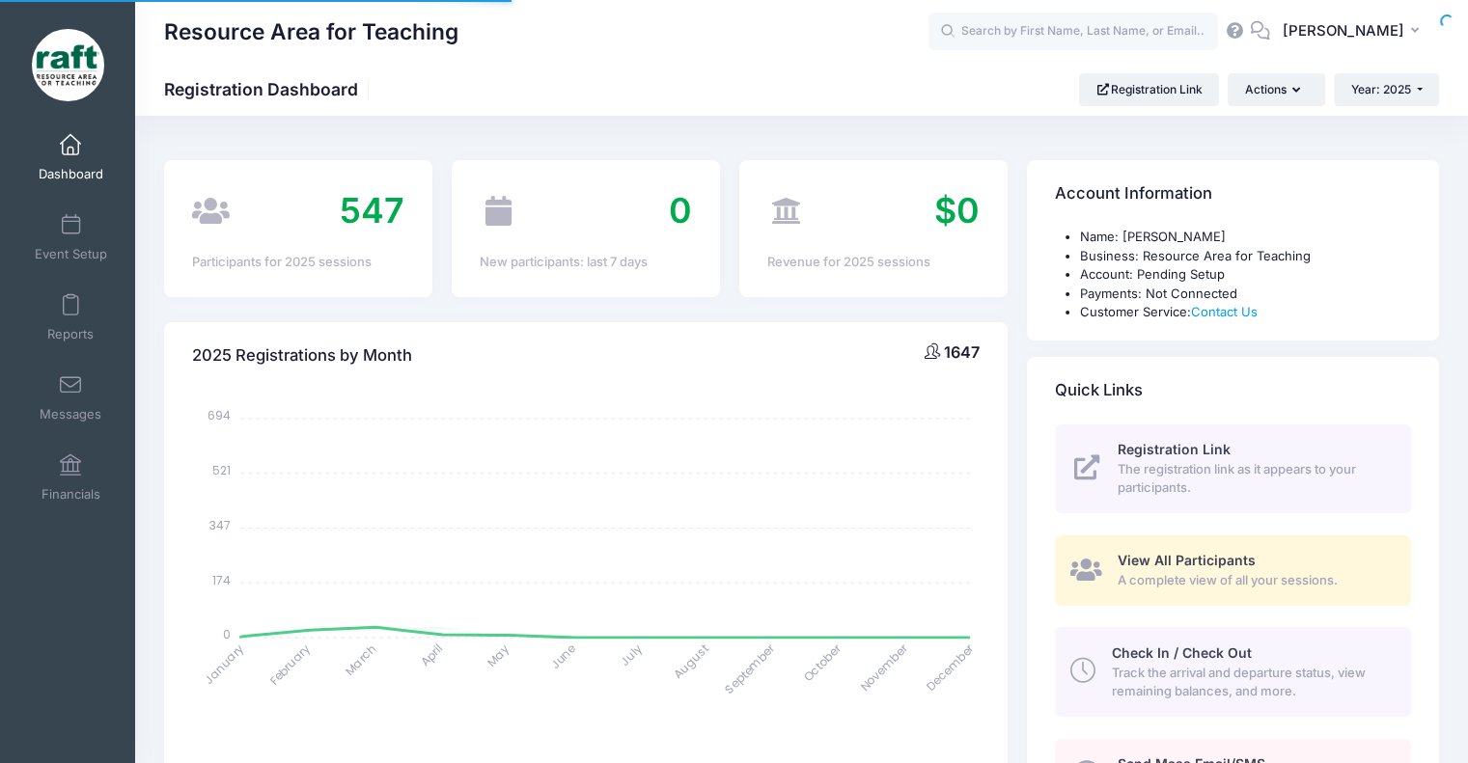
select select
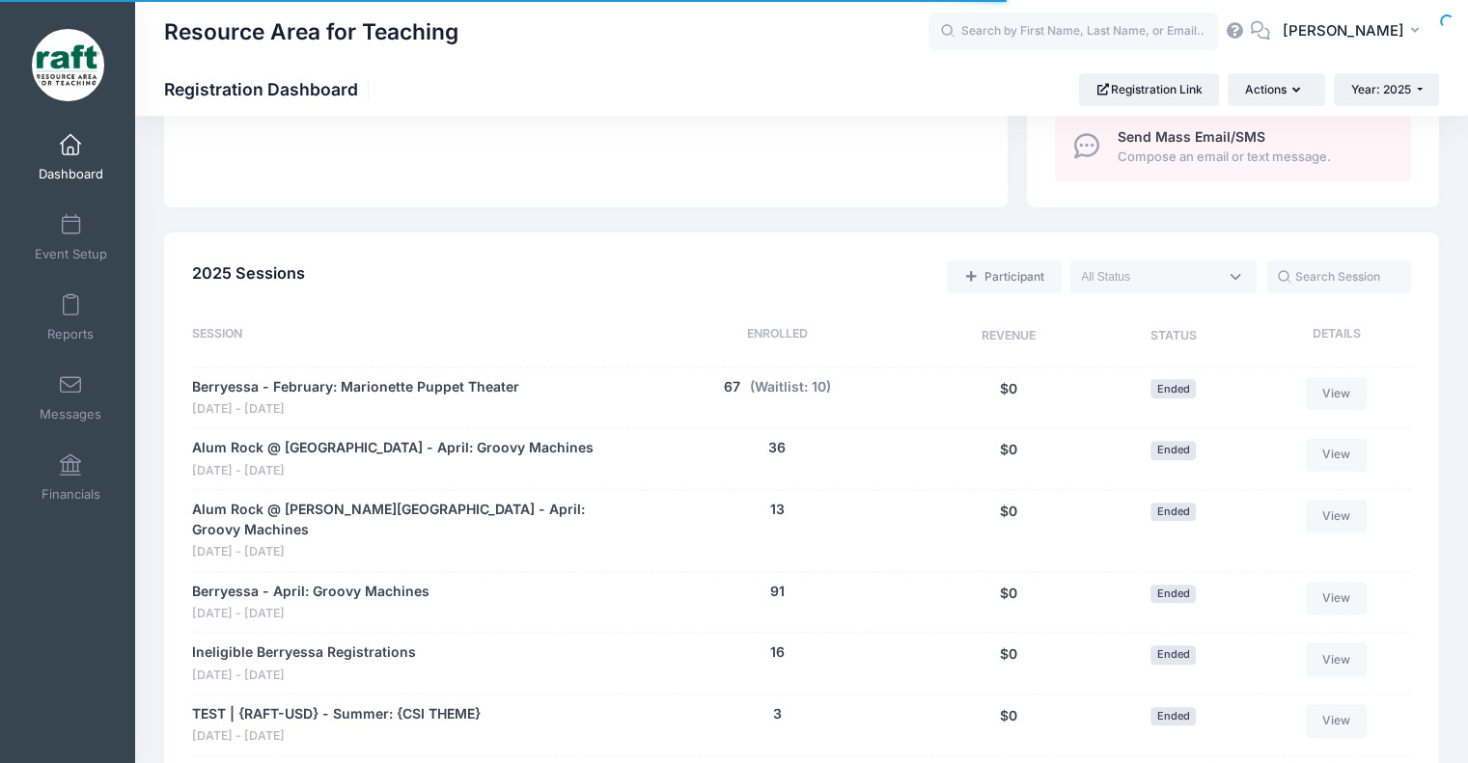
scroll to position [643, 0]
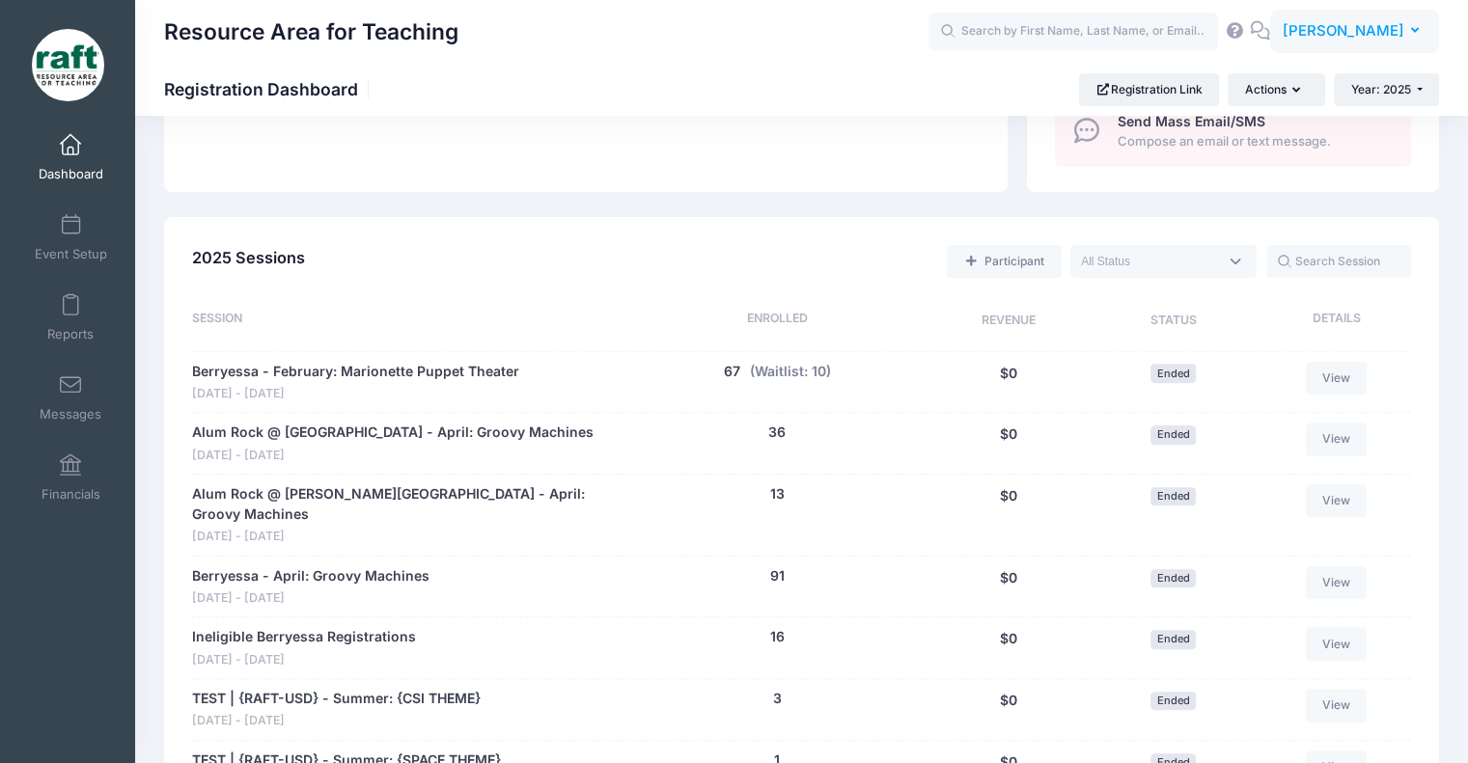
click at [1380, 26] on span "[PERSON_NAME]" at bounding box center [1344, 30] width 122 height 21
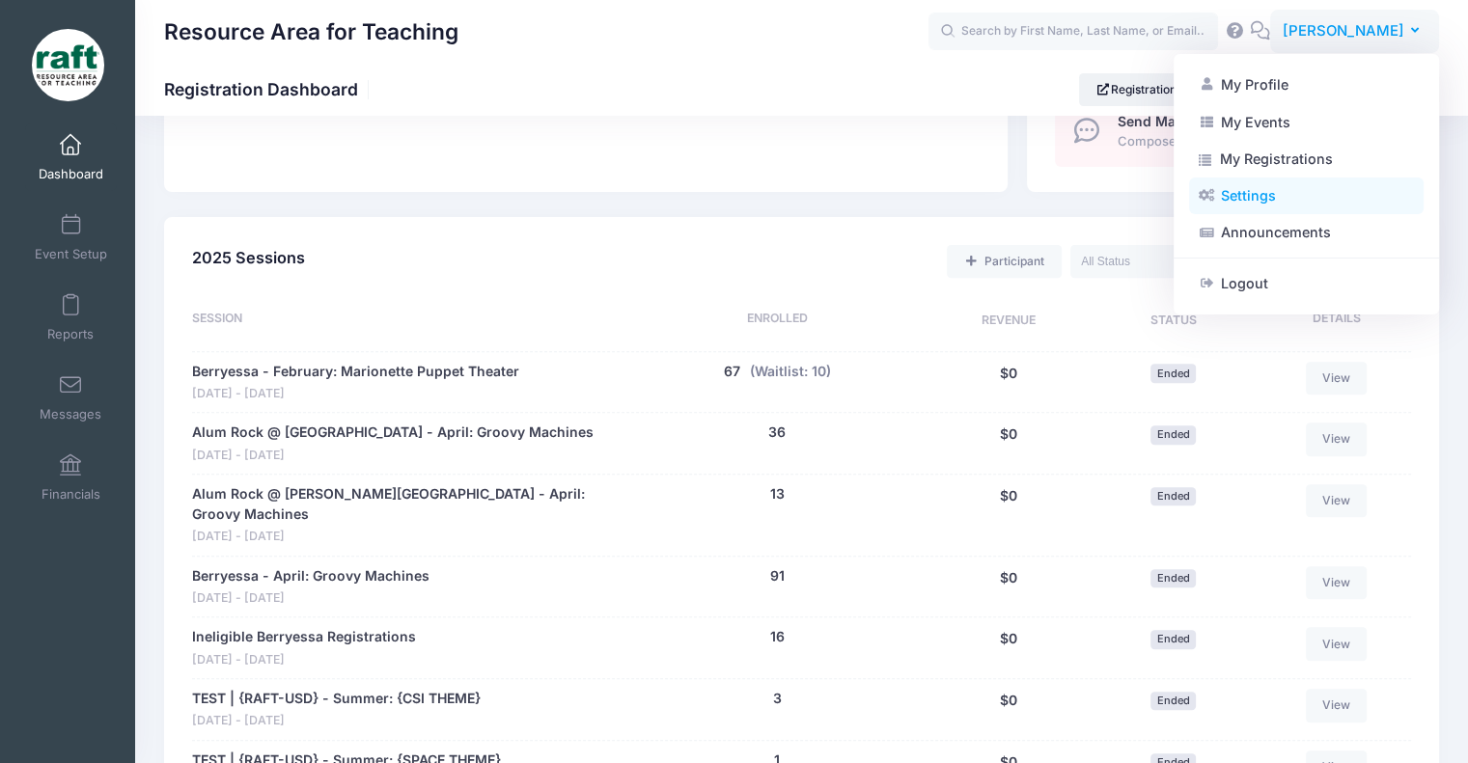
click at [1244, 183] on link "Settings" at bounding box center [1306, 196] width 235 height 37
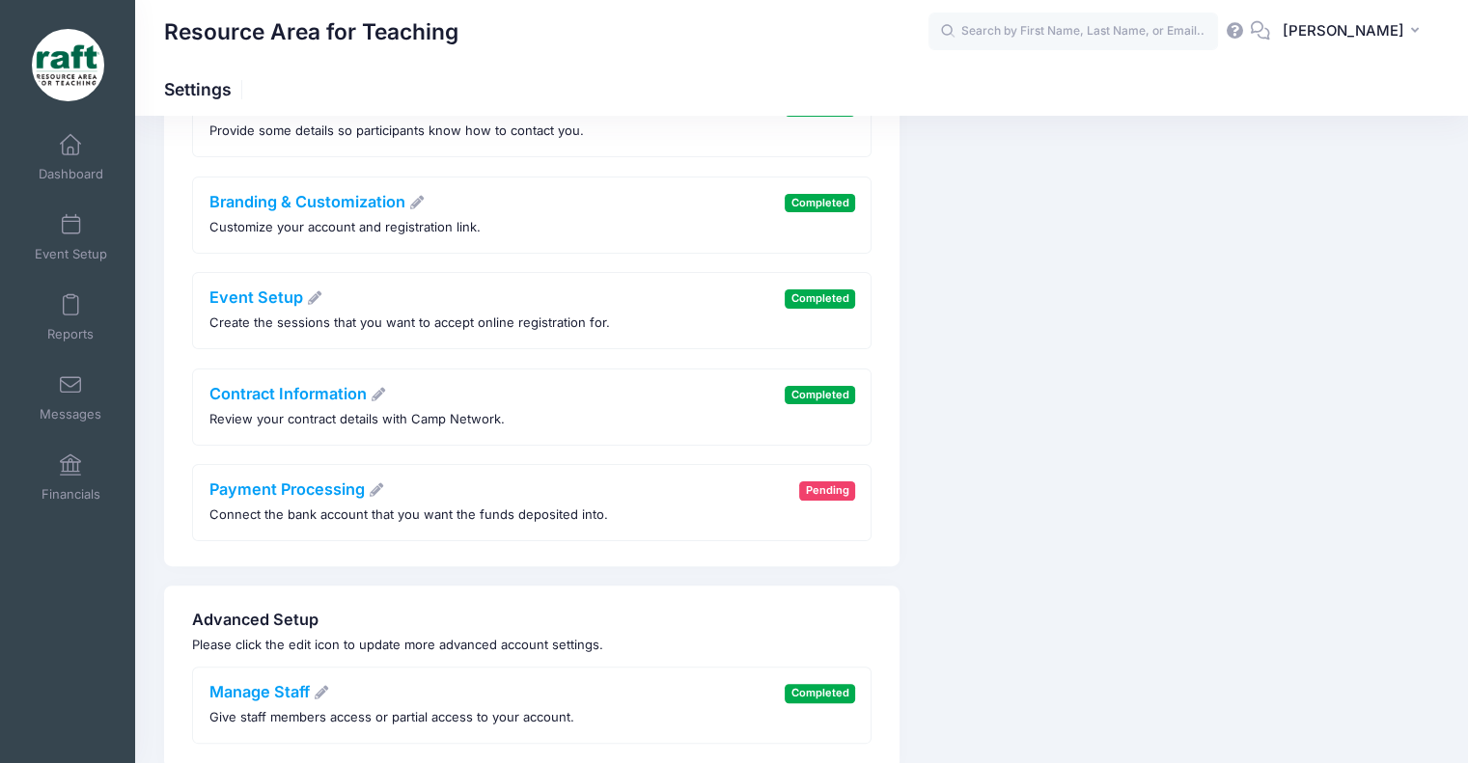
scroll to position [430, 0]
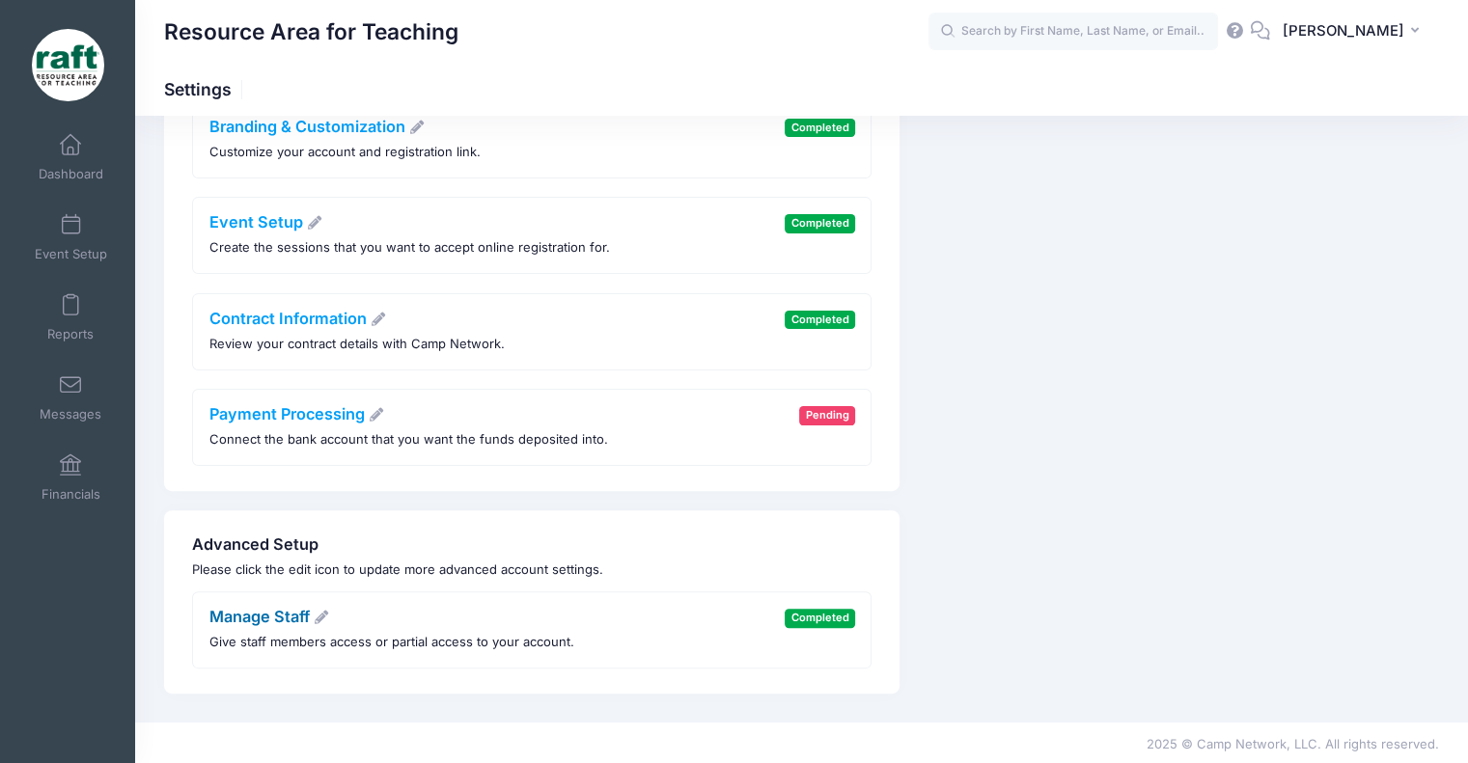
click at [275, 608] on link "Manage Staff" at bounding box center [269, 616] width 121 height 19
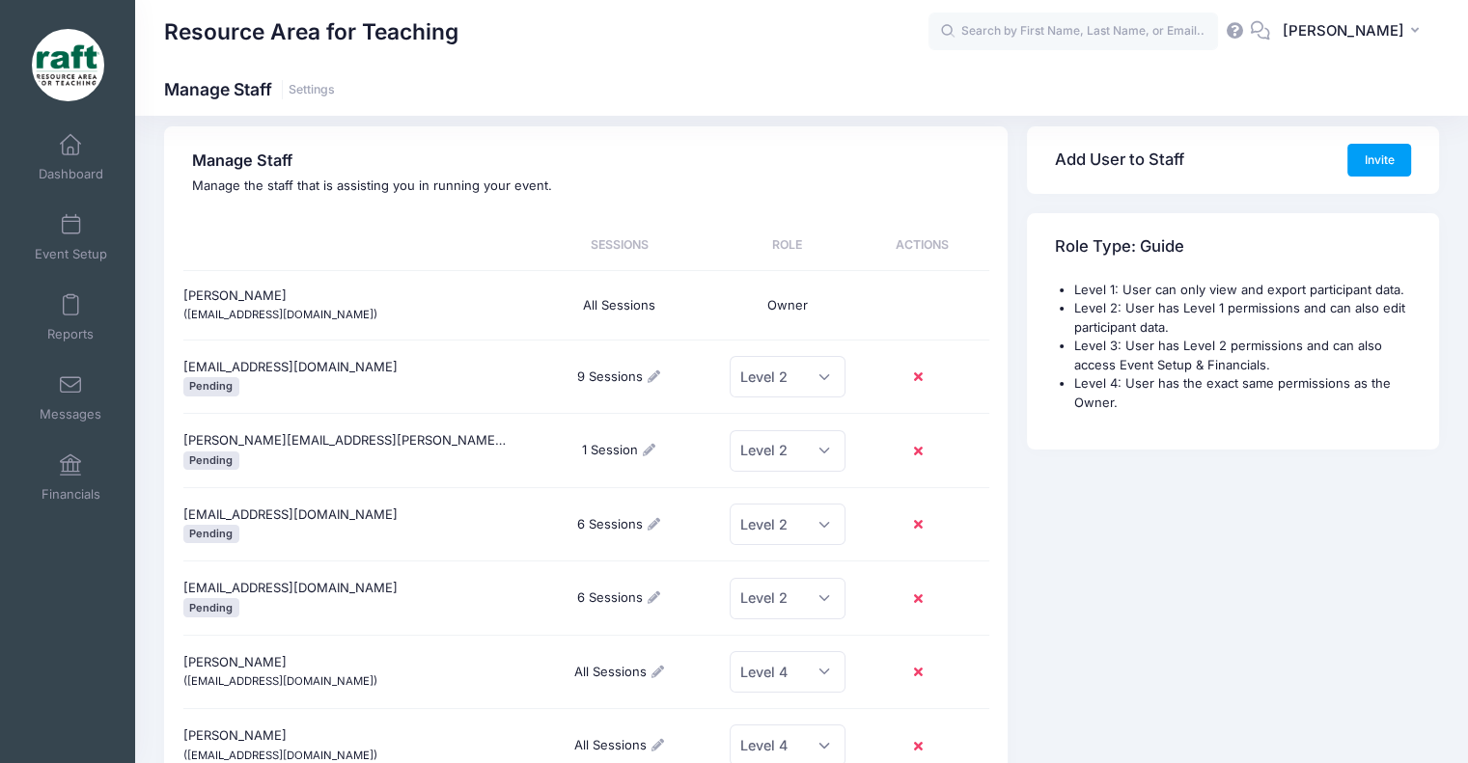
scroll to position [19, 0]
